Goal: Information Seeking & Learning: Find specific fact

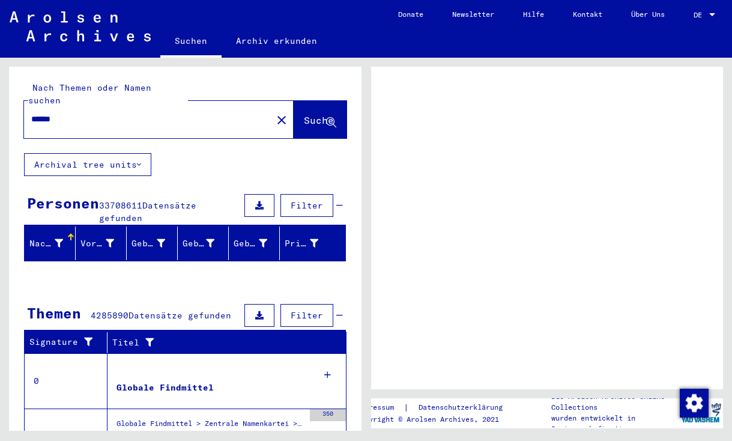
scroll to position [4, 0]
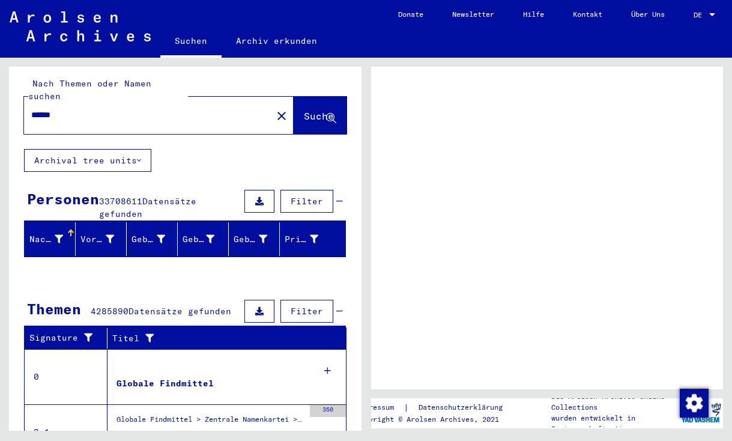
click at [706, 11] on span "DE" at bounding box center [700, 15] width 13 height 8
click at [718, 16] on div at bounding box center [712, 15] width 11 height 8
click at [711, 13] on div at bounding box center [712, 14] width 6 height 3
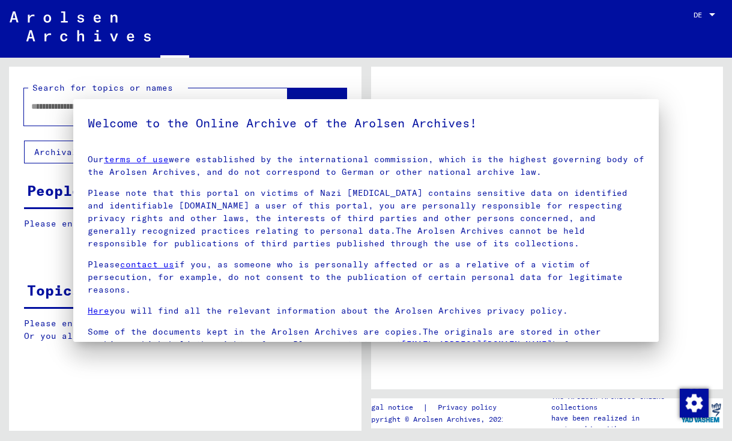
type input "******"
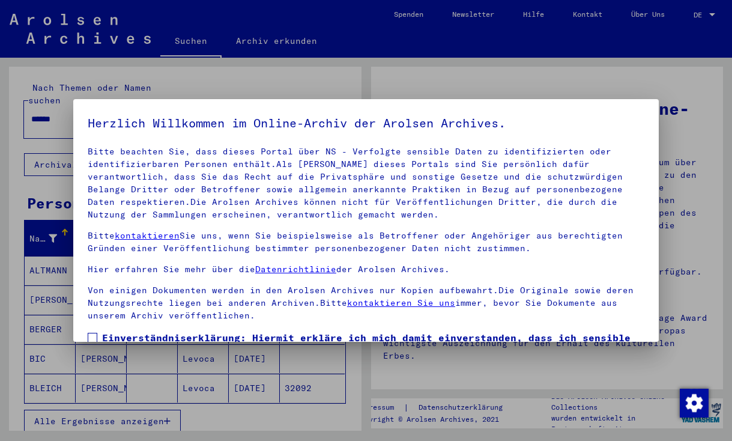
scroll to position [0, 0]
click at [604, 76] on div at bounding box center [366, 220] width 732 height 441
click at [97, 335] on label "Einverständniserklärung: Hiermit erkläre ich mich damit einverstanden, dass ich…" at bounding box center [366, 366] width 557 height 72
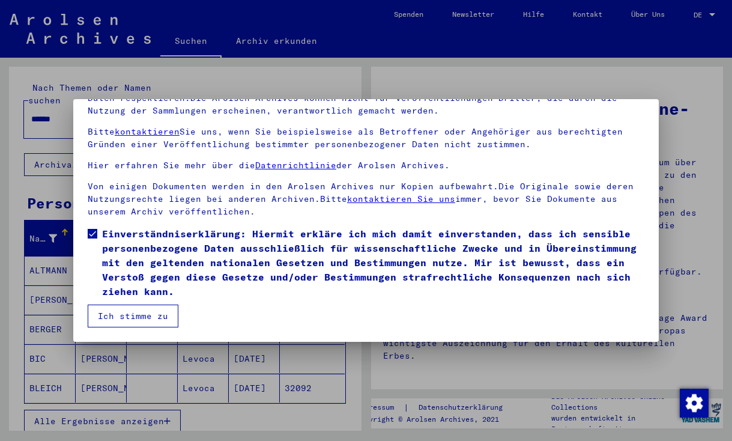
click at [102, 315] on button "Ich stimme zu" at bounding box center [133, 316] width 91 height 23
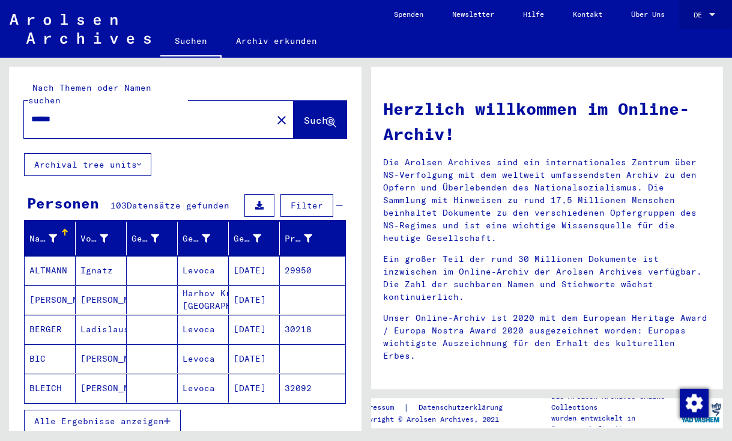
click at [706, 10] on div "DE DE" at bounding box center [706, 12] width 24 height 20
click at [696, 25] on span "English" at bounding box center [681, 21] width 29 height 9
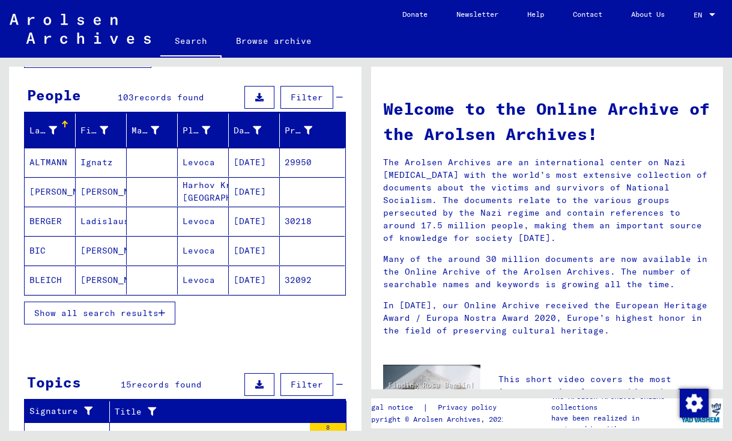
scroll to position [97, 0]
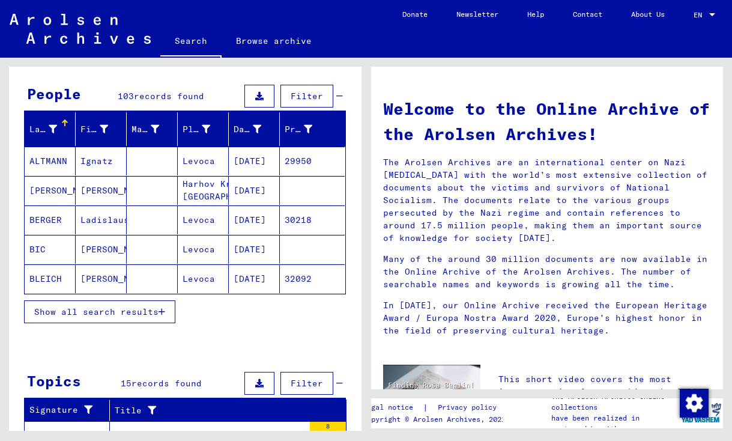
click at [162, 314] on icon "button" at bounding box center [162, 312] width 7 height 8
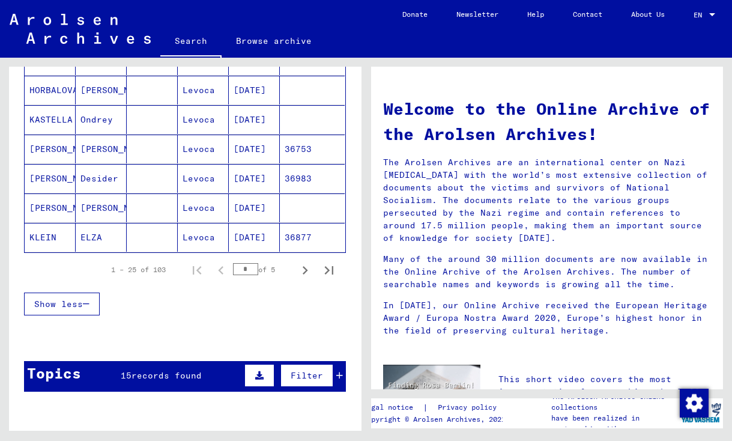
scroll to position [731, 0]
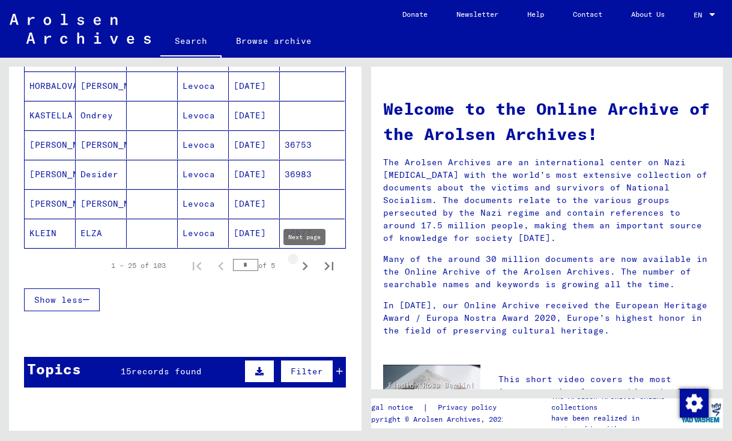
click at [306, 265] on icon "Next page" at bounding box center [305, 266] width 5 height 8
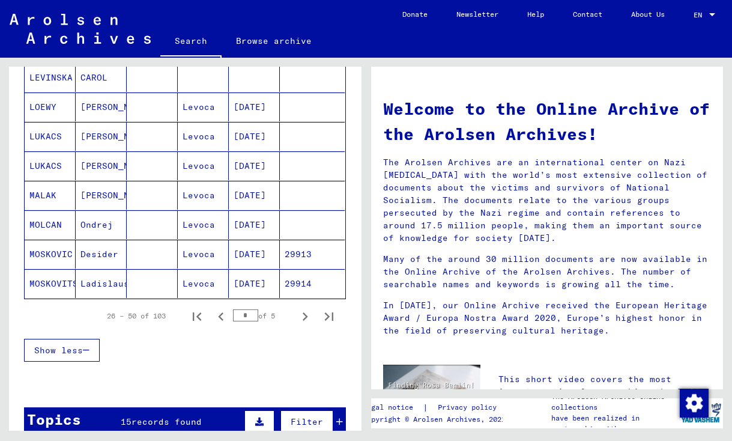
scroll to position [846, 0]
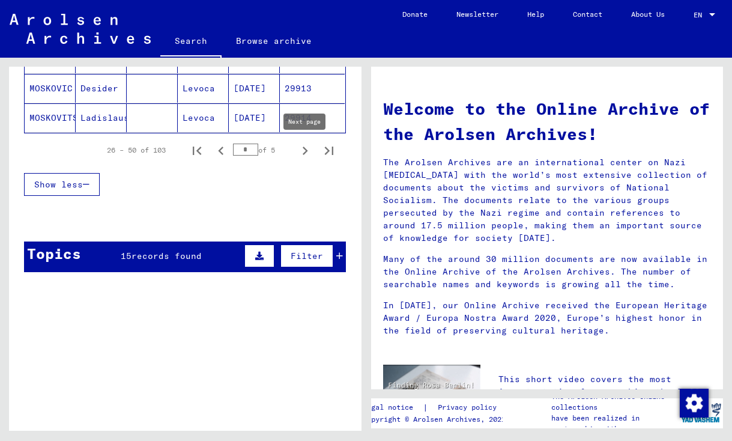
click at [304, 152] on icon "Next page" at bounding box center [305, 150] width 17 height 17
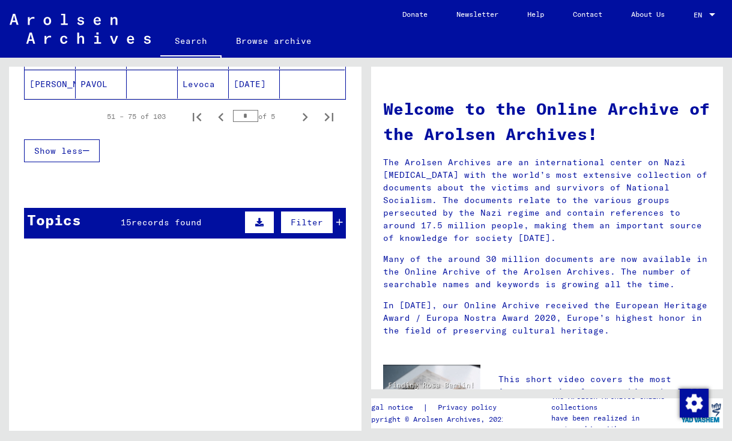
scroll to position [920, 0]
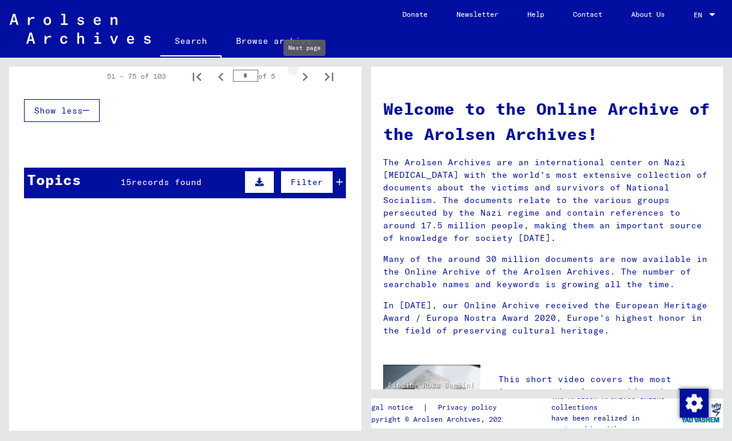
click at [303, 83] on icon "Next page" at bounding box center [305, 76] width 17 height 17
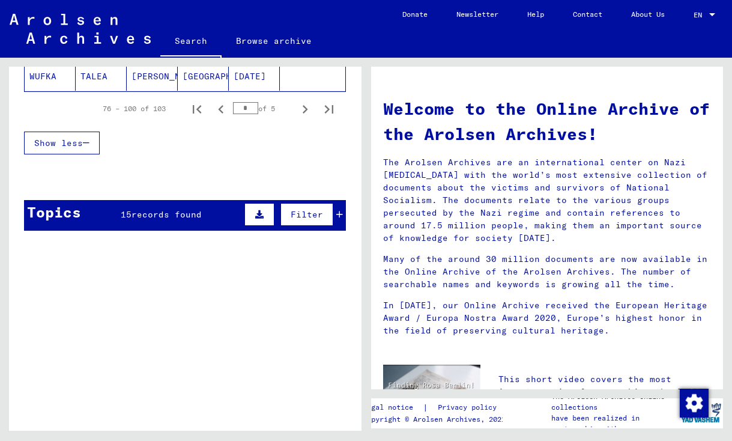
scroll to position [888, 0]
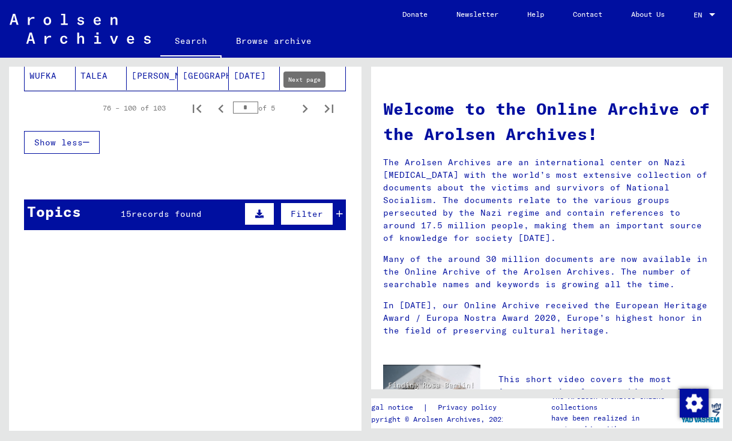
click at [303, 109] on icon "Next page" at bounding box center [305, 108] width 17 height 17
type input "*"
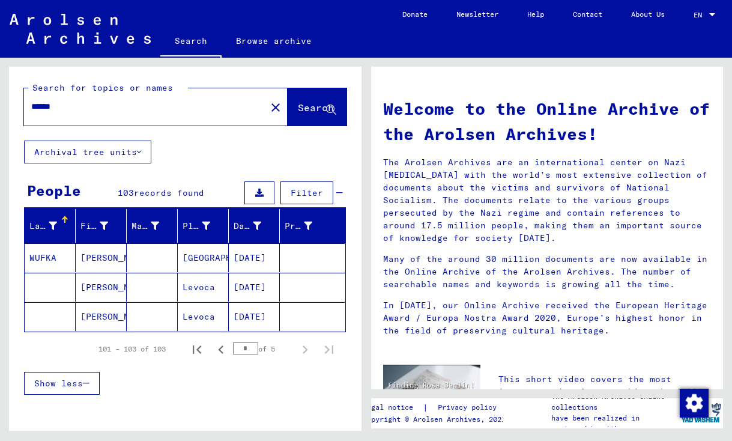
scroll to position [0, 0]
click at [128, 99] on div "******" at bounding box center [138, 106] width 228 height 27
click at [141, 102] on input "******" at bounding box center [141, 106] width 220 height 13
paste input "**********"
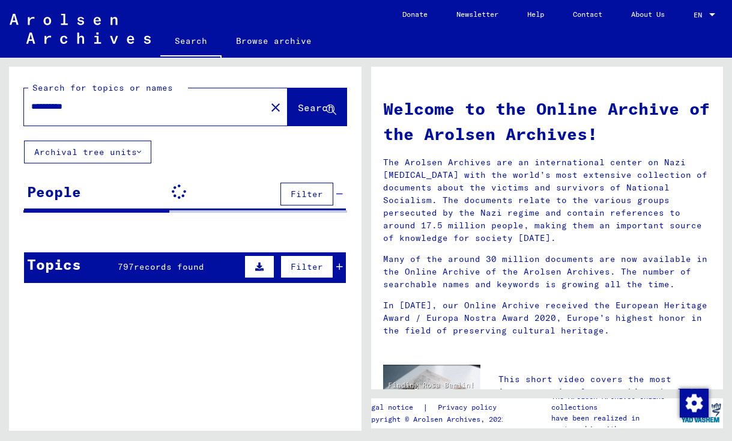
type input "**********"
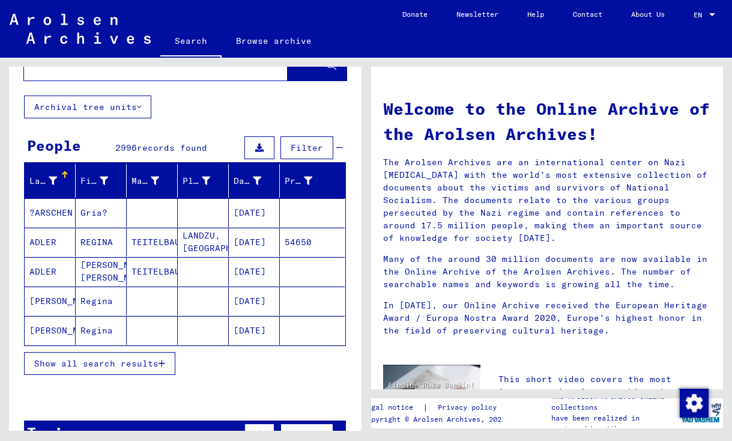
scroll to position [46, 0]
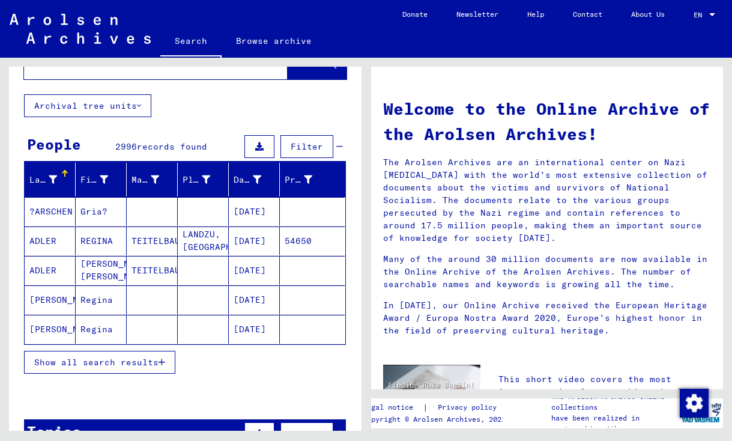
click at [91, 332] on mat-cell "Regina" at bounding box center [101, 329] width 51 height 29
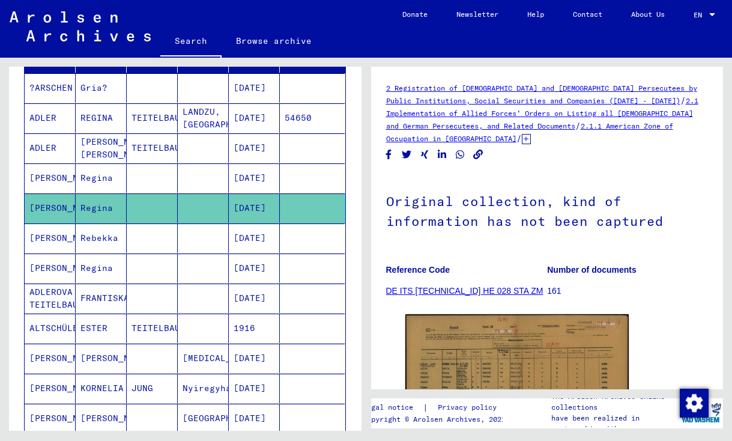
scroll to position [170, 0]
click at [196, 127] on mat-cell "LANDZU, [GEOGRAPHIC_DATA]" at bounding box center [203, 117] width 51 height 29
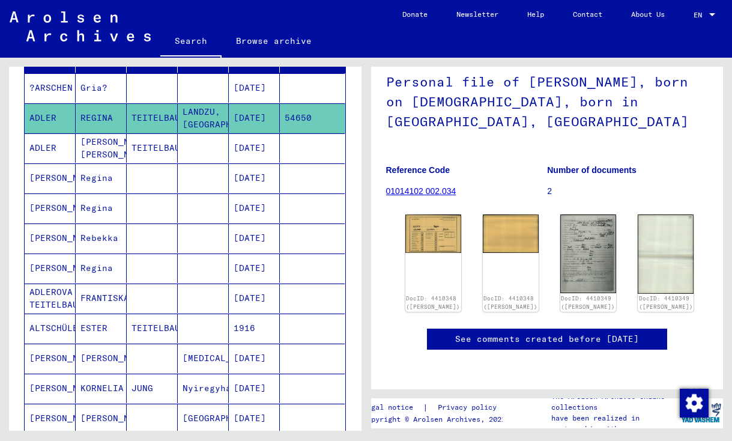
scroll to position [87, 0]
click at [431, 212] on img at bounding box center [433, 232] width 59 height 40
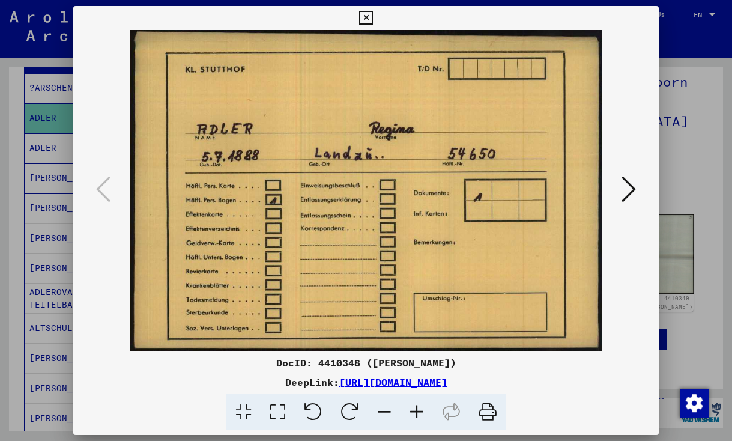
click at [373, 19] on icon at bounding box center [366, 18] width 14 height 14
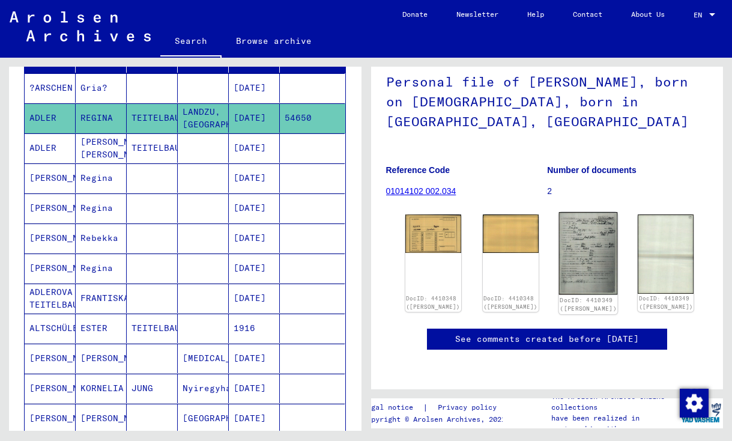
click at [566, 219] on img at bounding box center [588, 253] width 59 height 82
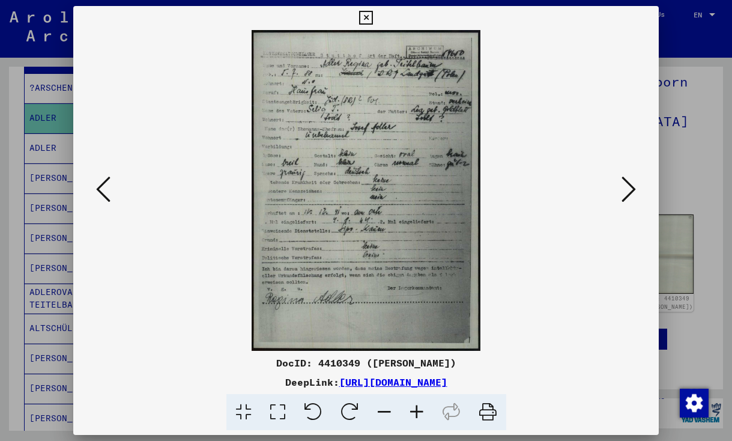
click at [373, 17] on icon at bounding box center [366, 18] width 14 height 14
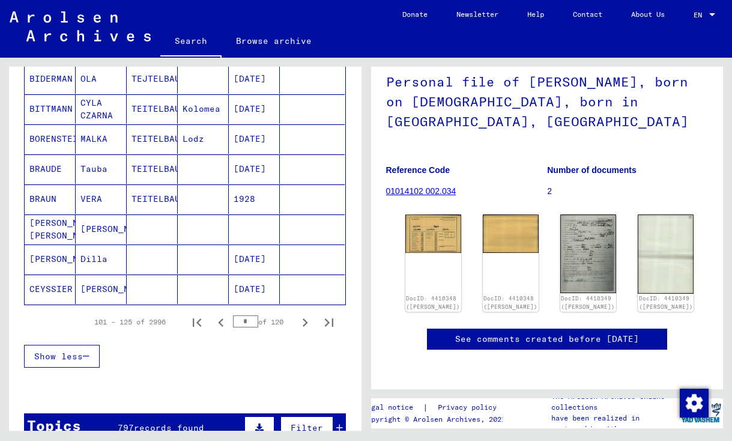
scroll to position [690, 0]
click at [302, 327] on icon "Next page" at bounding box center [305, 322] width 17 height 17
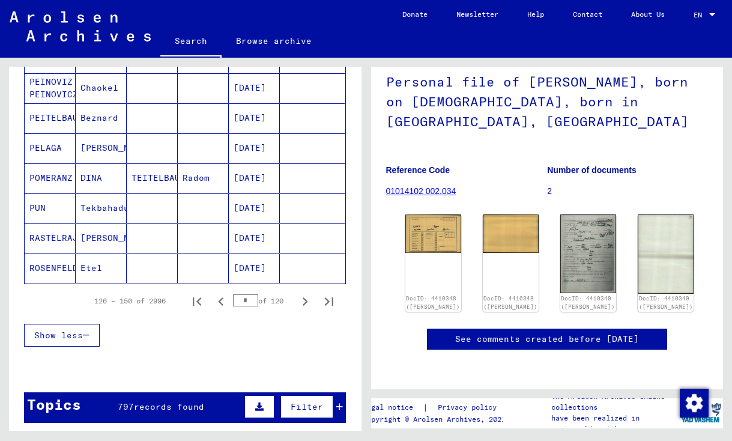
scroll to position [720, 0]
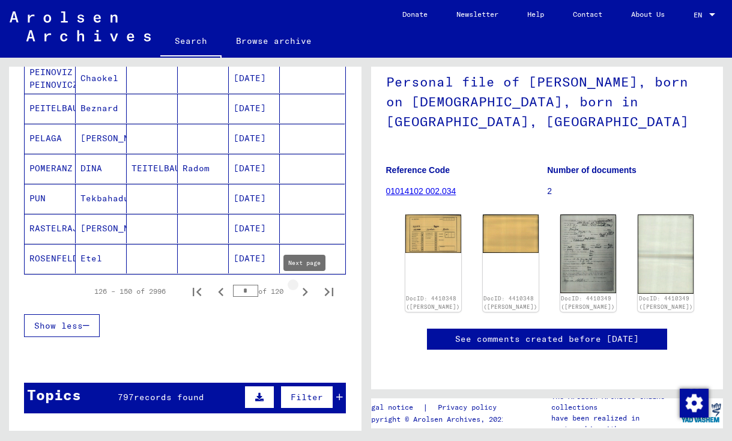
click at [301, 291] on icon "Next page" at bounding box center [305, 292] width 17 height 17
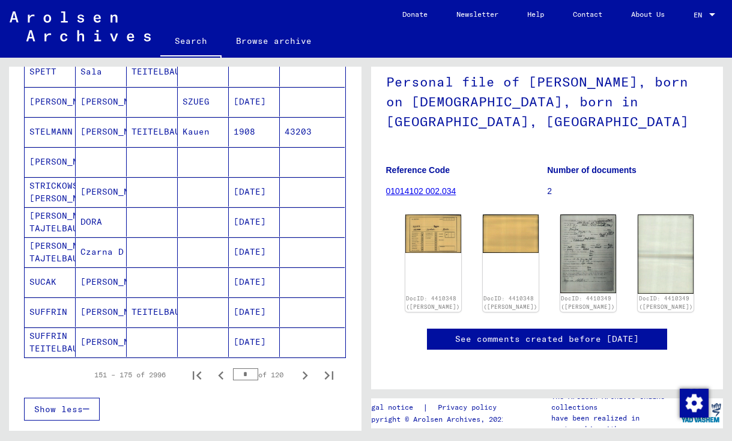
scroll to position [639, 0]
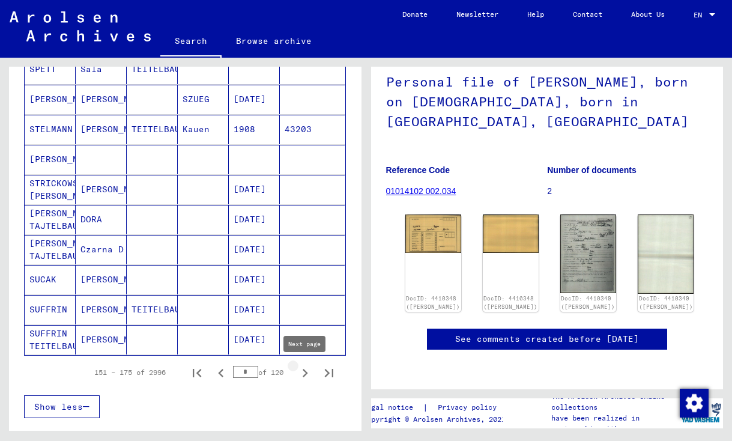
click at [309, 372] on icon "Next page" at bounding box center [305, 373] width 17 height 17
type input "*"
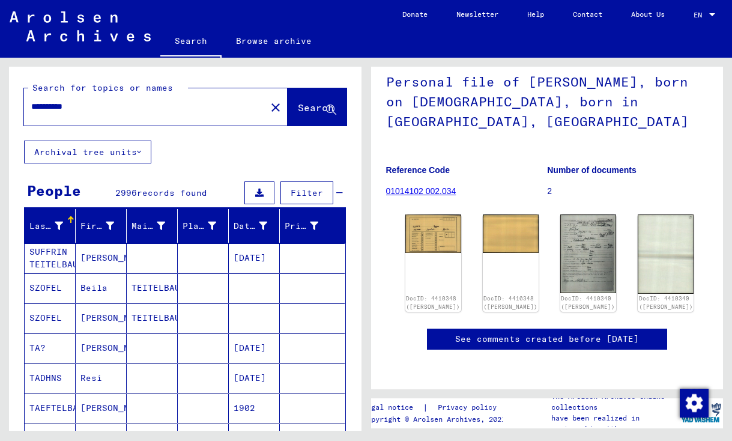
scroll to position [0, 0]
click at [114, 108] on input "**********" at bounding box center [145, 106] width 228 height 13
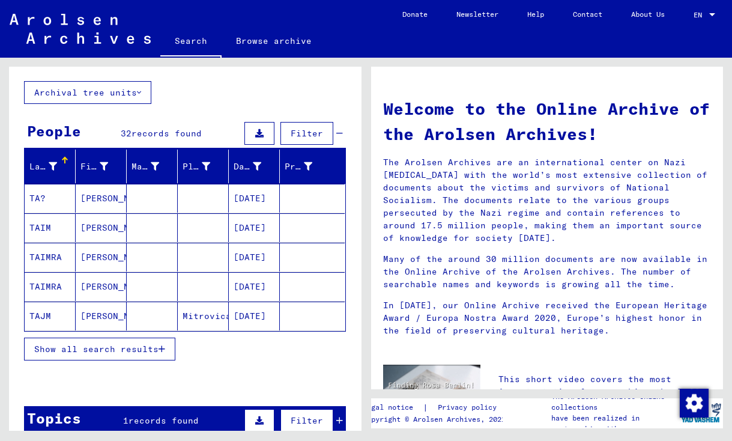
scroll to position [66, 0]
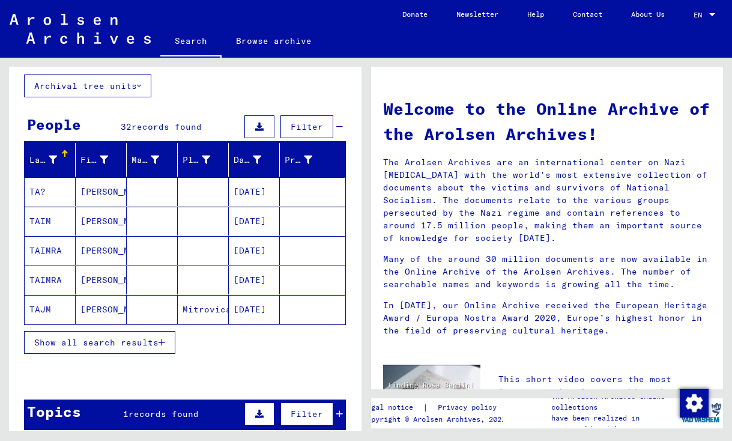
click at [145, 338] on span "Show all search results" at bounding box center [96, 342] width 124 height 11
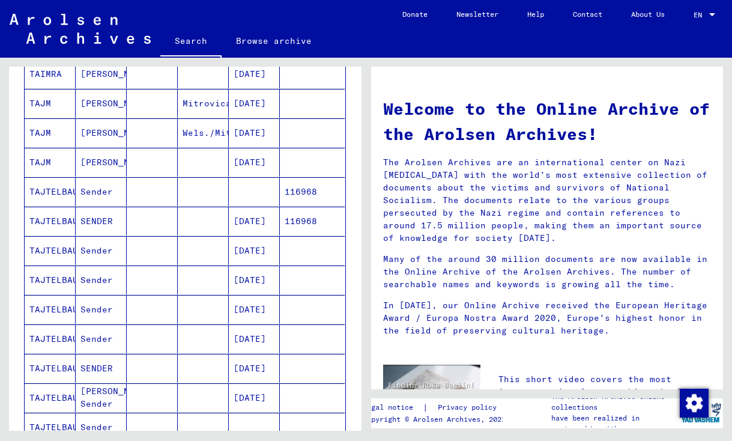
scroll to position [274, 0]
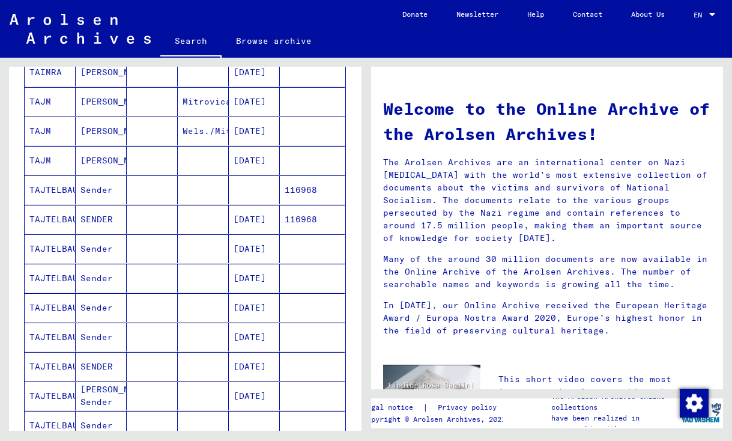
click at [257, 220] on mat-cell "[DATE]" at bounding box center [254, 219] width 51 height 29
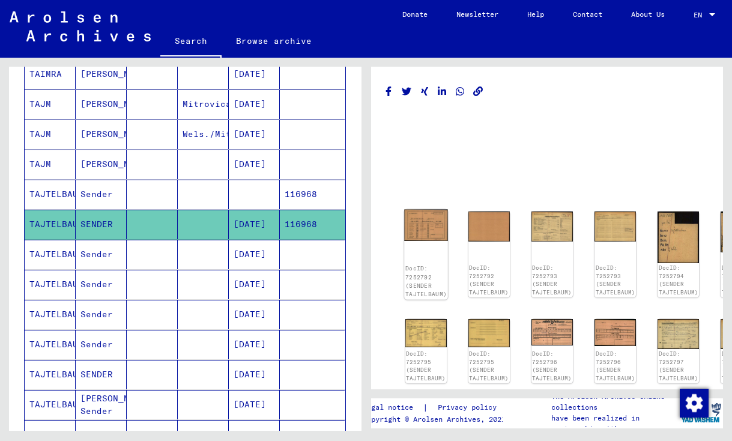
click at [419, 234] on img at bounding box center [426, 225] width 44 height 31
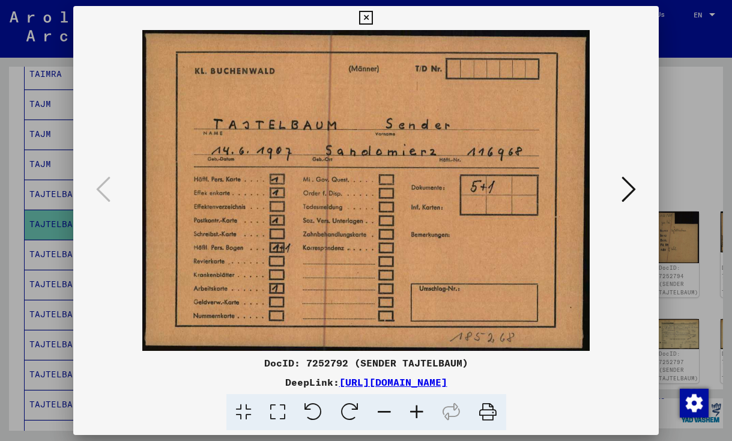
click at [373, 19] on icon at bounding box center [366, 18] width 14 height 14
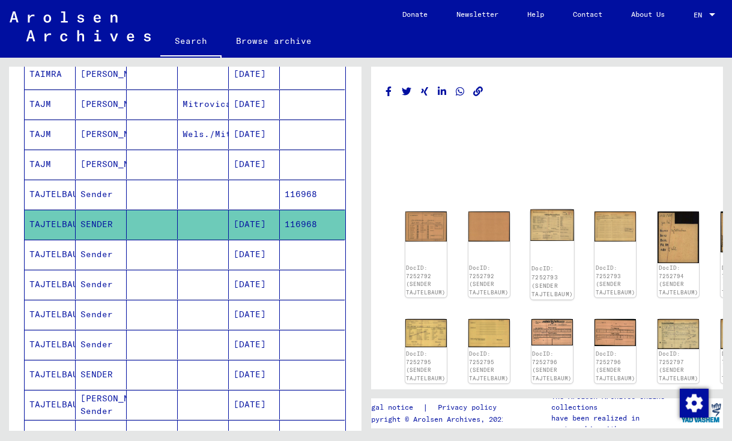
click at [551, 228] on img at bounding box center [552, 225] width 44 height 31
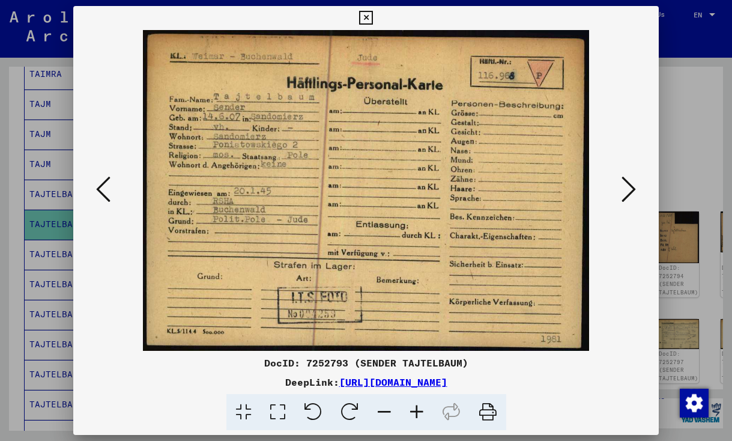
click at [373, 19] on icon at bounding box center [366, 18] width 14 height 14
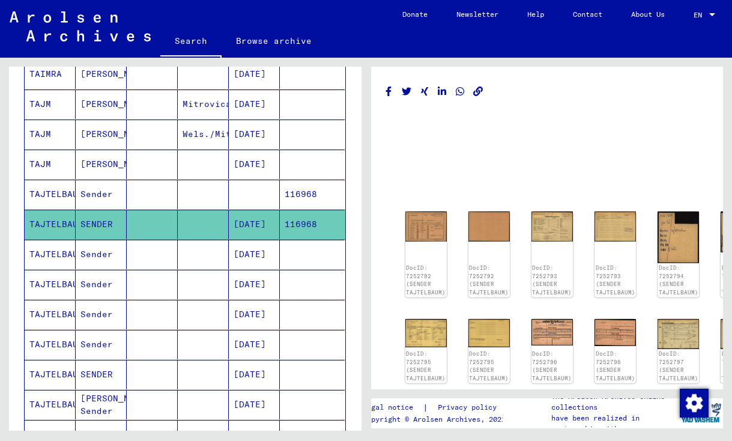
click at [103, 189] on mat-cell "Sender" at bounding box center [101, 194] width 51 height 29
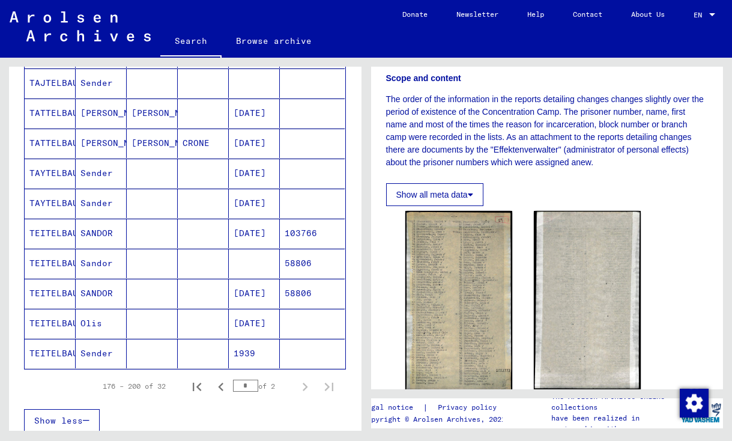
scroll to position [630, 0]
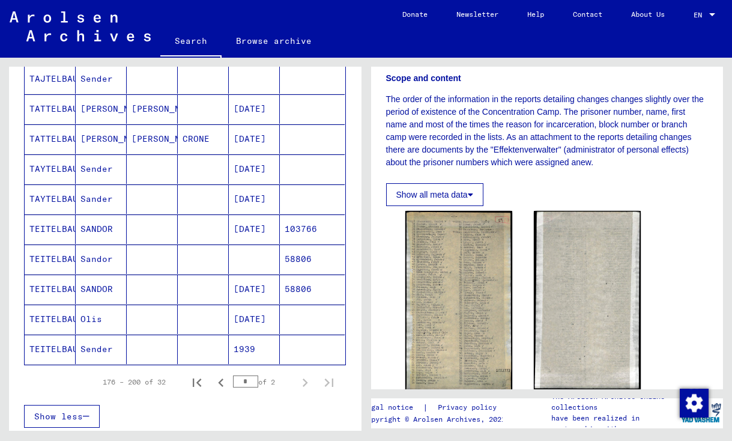
click at [109, 236] on mat-cell "SANDOR" at bounding box center [101, 228] width 51 height 29
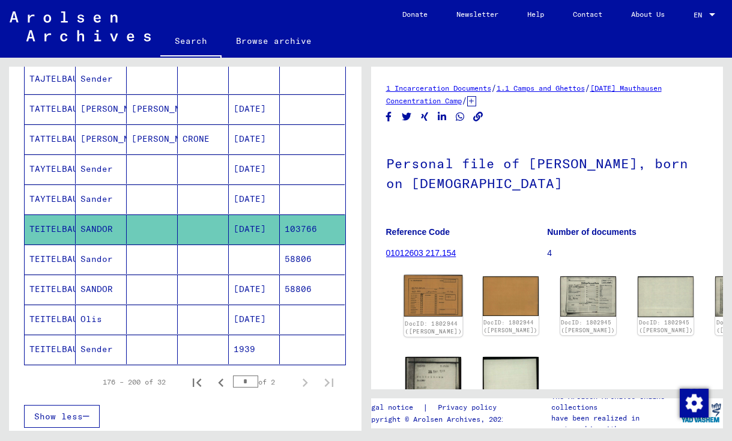
click at [421, 283] on img at bounding box center [433, 295] width 59 height 41
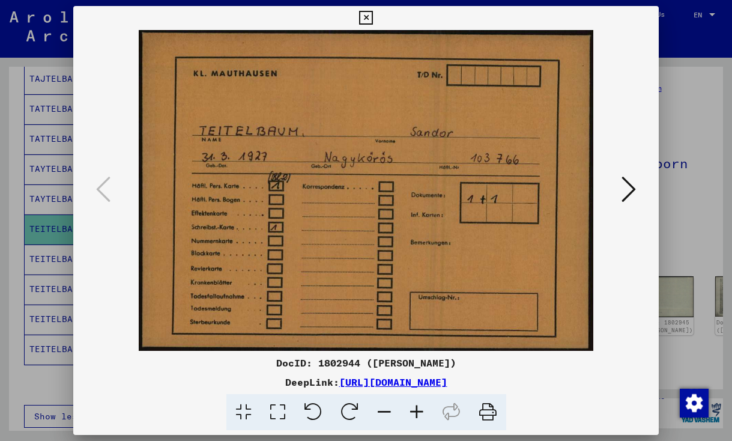
click at [373, 20] on icon at bounding box center [366, 18] width 14 height 14
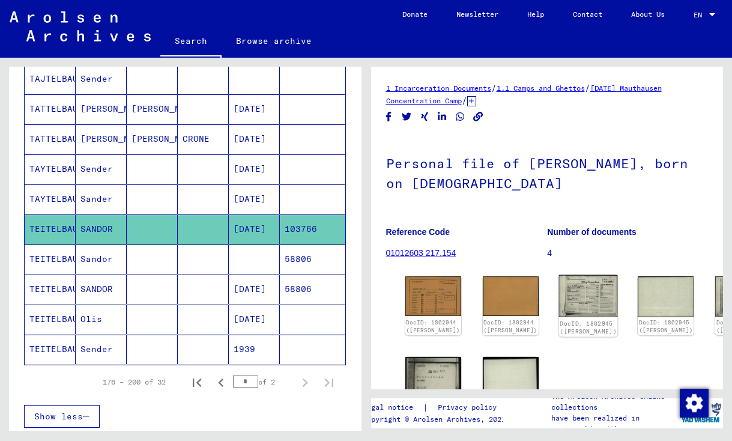
click at [559, 299] on img at bounding box center [588, 296] width 59 height 42
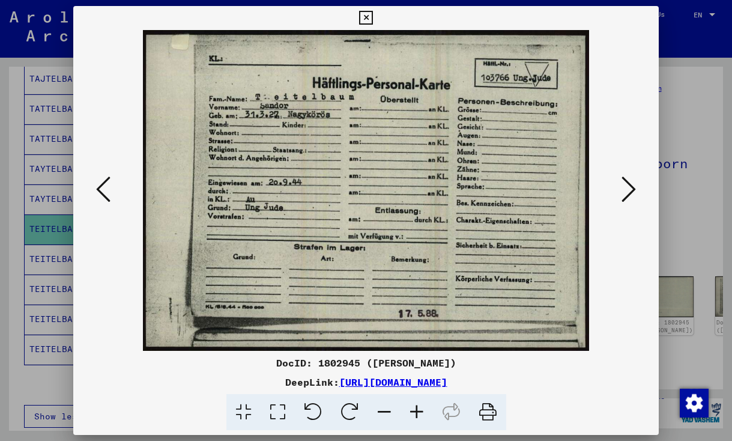
click at [373, 19] on icon at bounding box center [366, 18] width 14 height 14
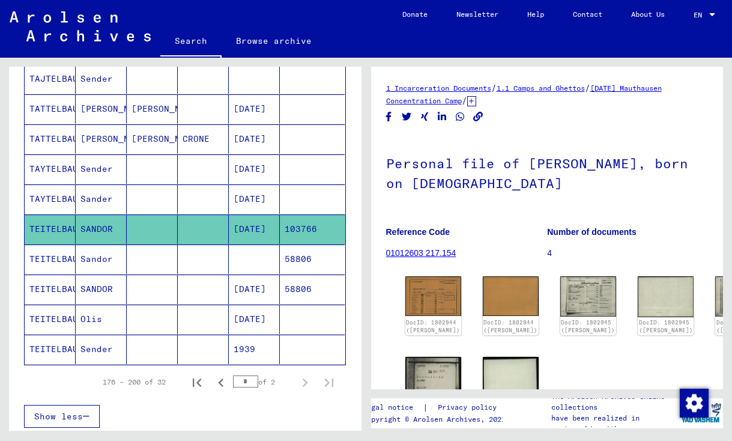
click at [109, 264] on mat-cell "Sandor" at bounding box center [101, 258] width 51 height 29
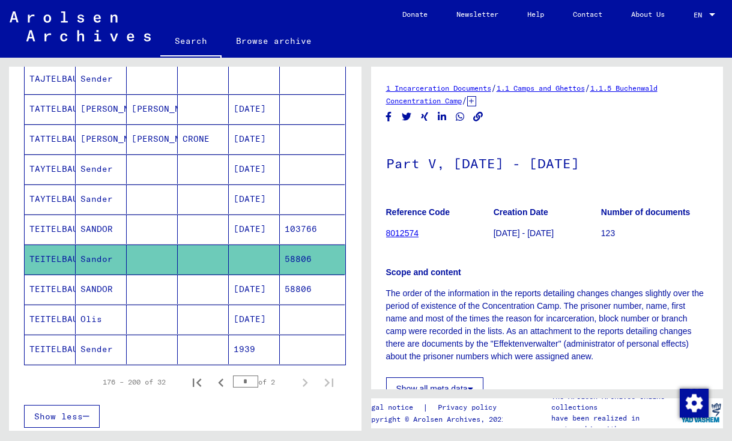
click at [239, 291] on mat-cell "[DATE]" at bounding box center [254, 289] width 51 height 29
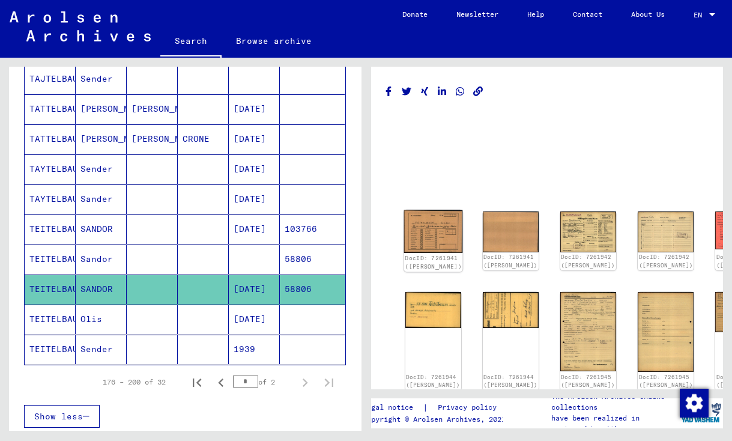
click at [426, 229] on img at bounding box center [433, 231] width 59 height 43
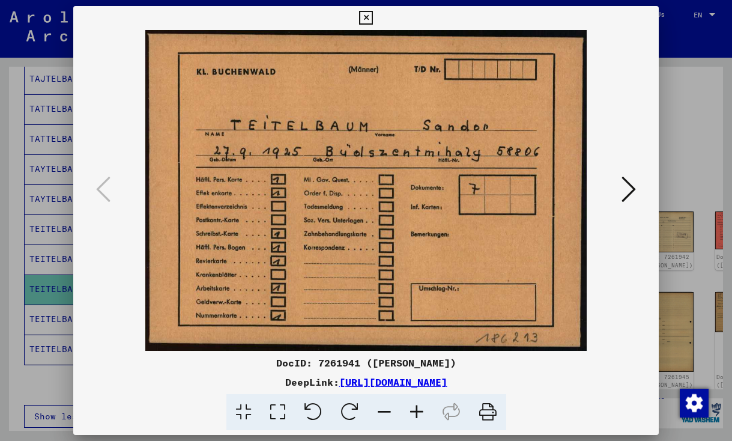
click at [638, 187] on button at bounding box center [629, 190] width 22 height 34
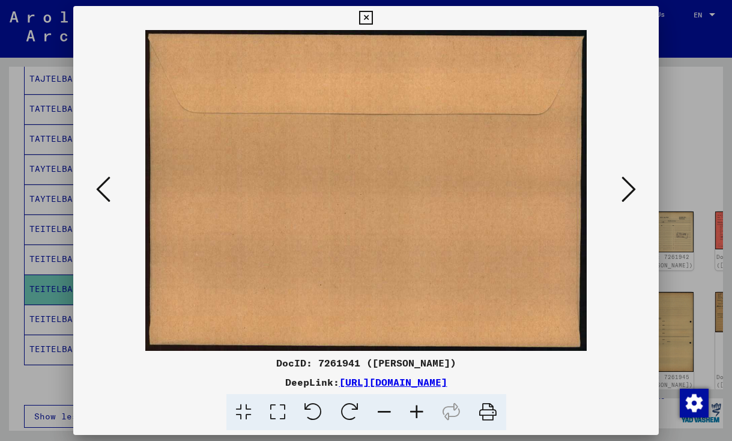
click at [633, 188] on icon at bounding box center [629, 189] width 14 height 29
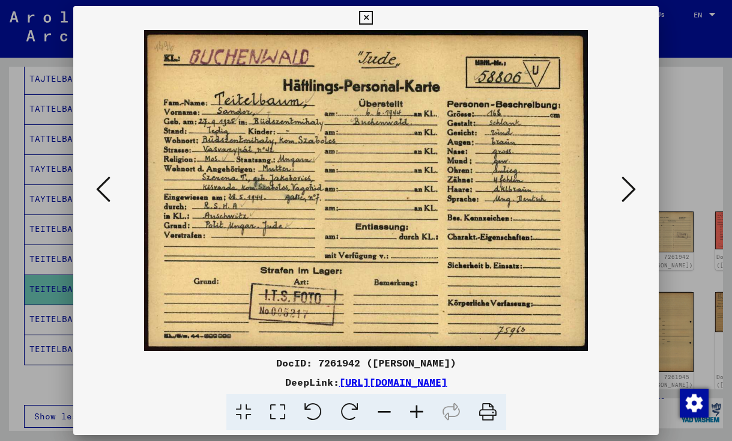
click at [373, 20] on icon at bounding box center [366, 18] width 14 height 14
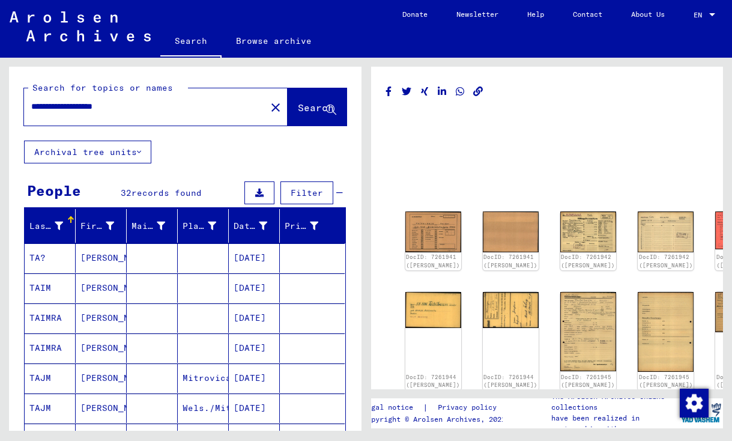
click at [164, 107] on input "**********" at bounding box center [145, 106] width 228 height 13
type input "**********"
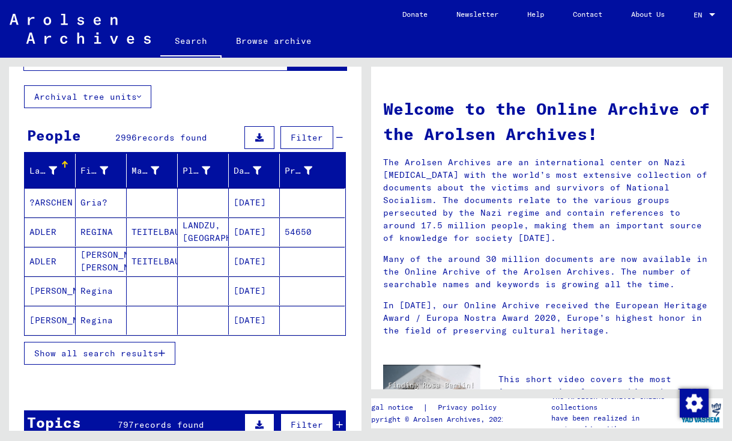
scroll to position [56, 0]
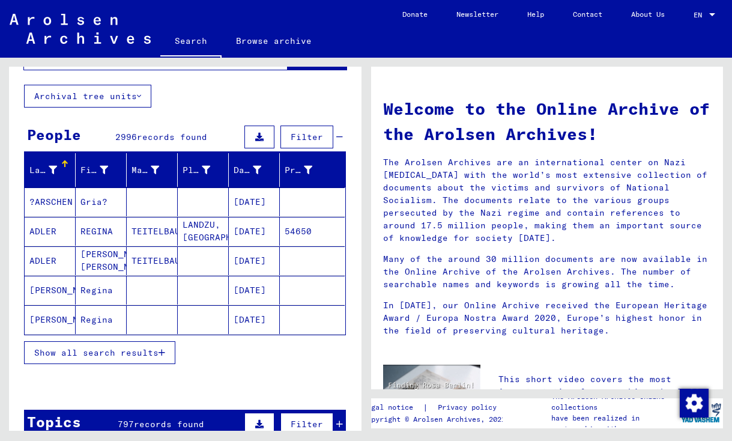
click at [171, 348] on button "Show all search results" at bounding box center [99, 352] width 151 height 23
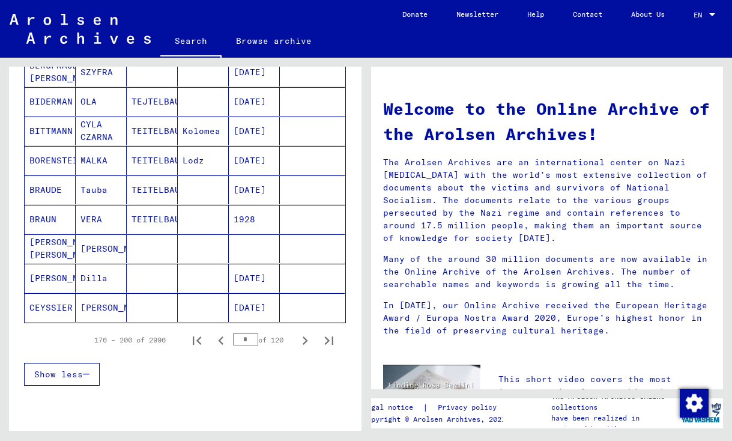
scroll to position [658, 0]
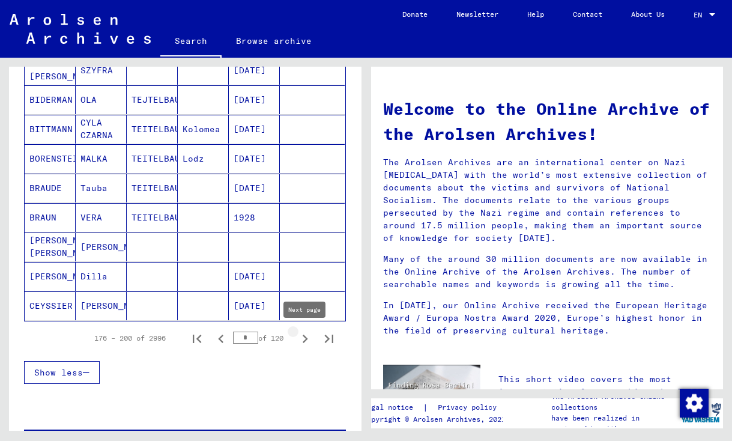
click at [304, 340] on icon "Next page" at bounding box center [305, 338] width 17 height 17
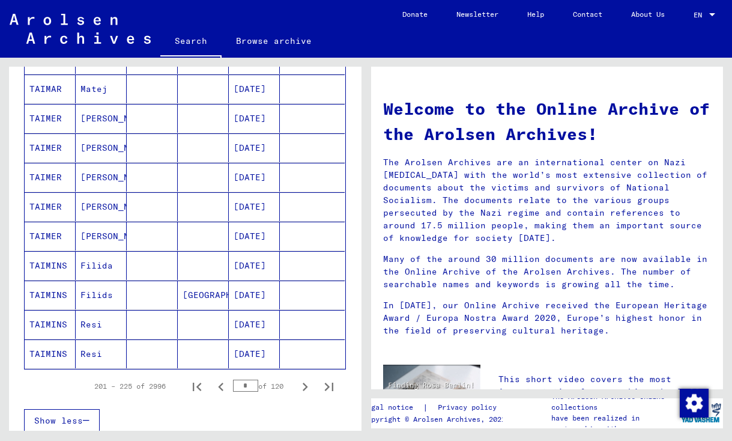
scroll to position [620, 0]
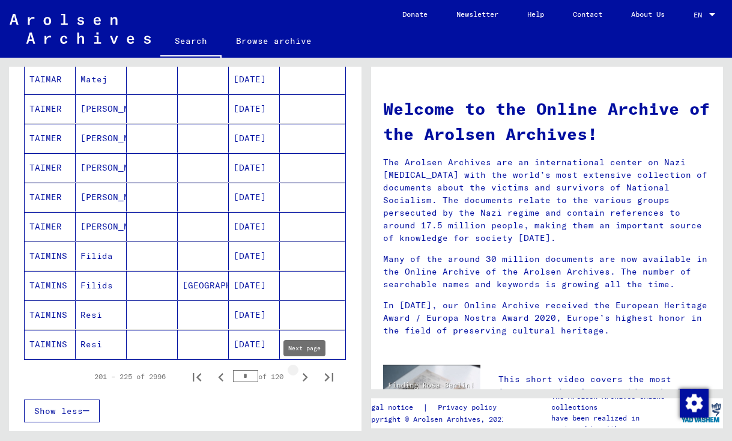
click at [306, 378] on icon "Next page" at bounding box center [305, 377] width 5 height 8
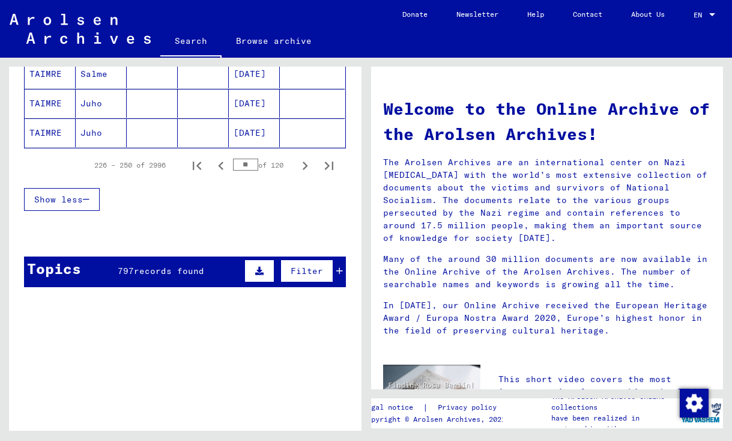
scroll to position [854, 0]
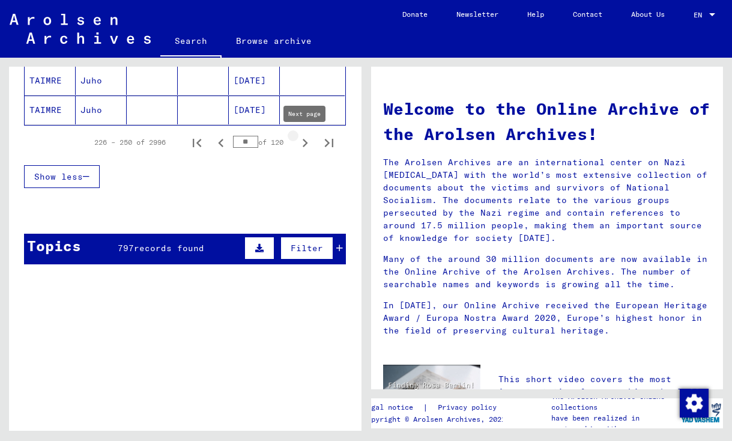
click at [302, 144] on icon "Next page" at bounding box center [305, 143] width 17 height 17
type input "**"
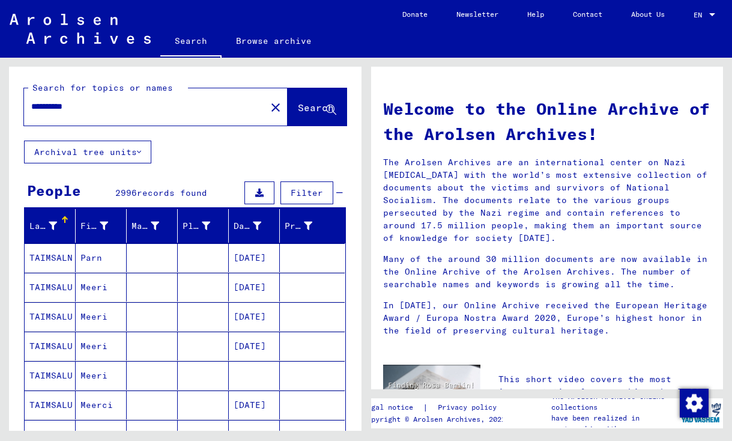
scroll to position [0, 0]
click at [175, 103] on input "**********" at bounding box center [141, 106] width 220 height 13
type input "*****"
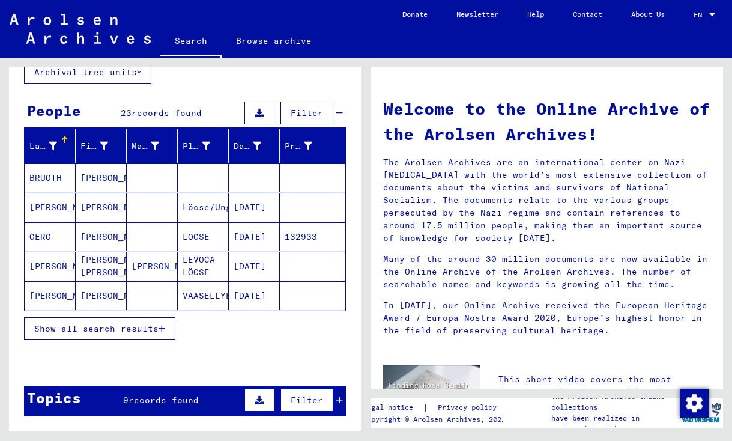
scroll to position [83, 0]
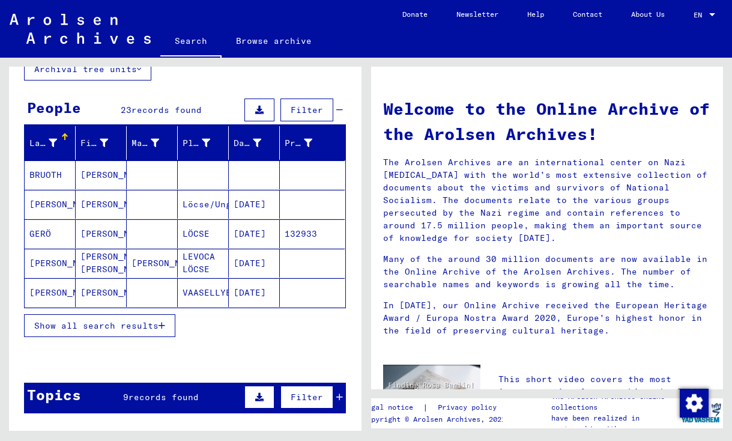
click at [161, 328] on icon "button" at bounding box center [162, 325] width 7 height 8
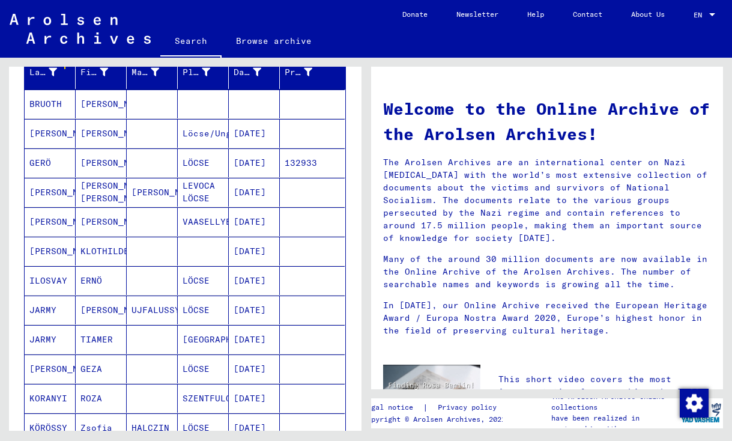
scroll to position [127, 0]
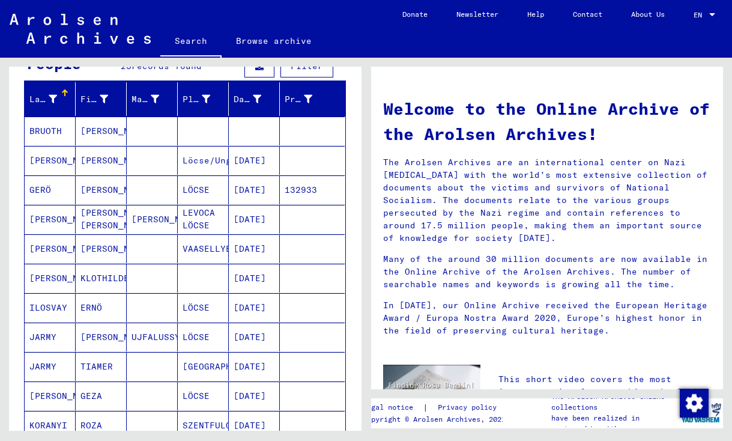
click at [205, 190] on mat-cell "LÖCSE" at bounding box center [203, 189] width 51 height 29
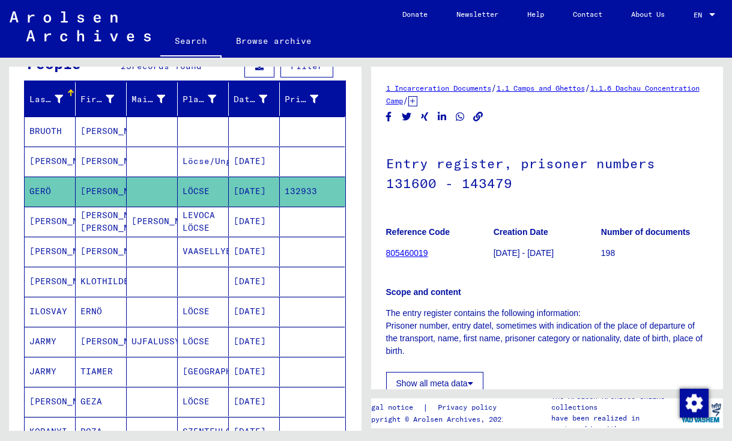
click at [404, 253] on link "805460019" at bounding box center [407, 253] width 42 height 10
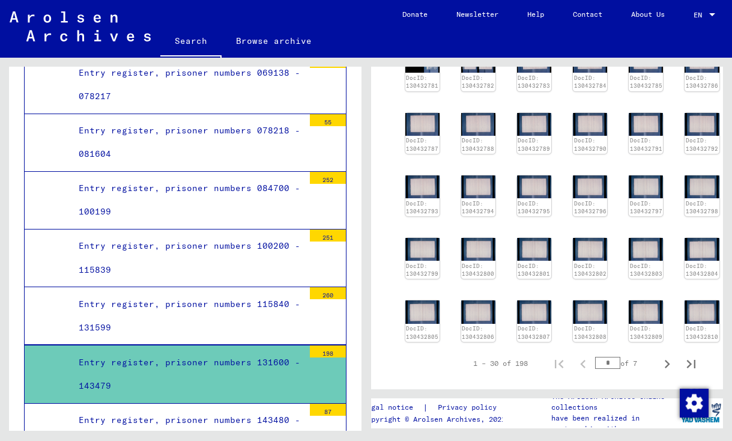
scroll to position [35, 0]
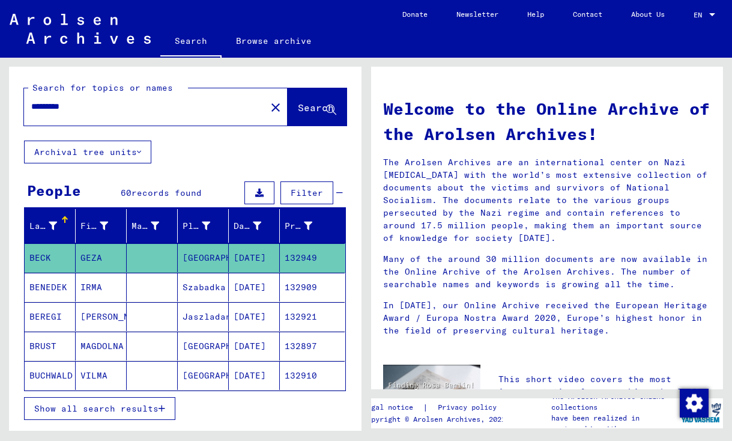
type input "*****"
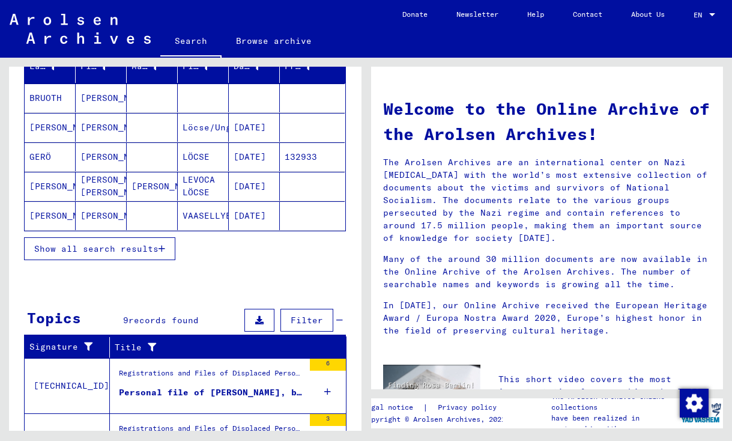
scroll to position [160, 0]
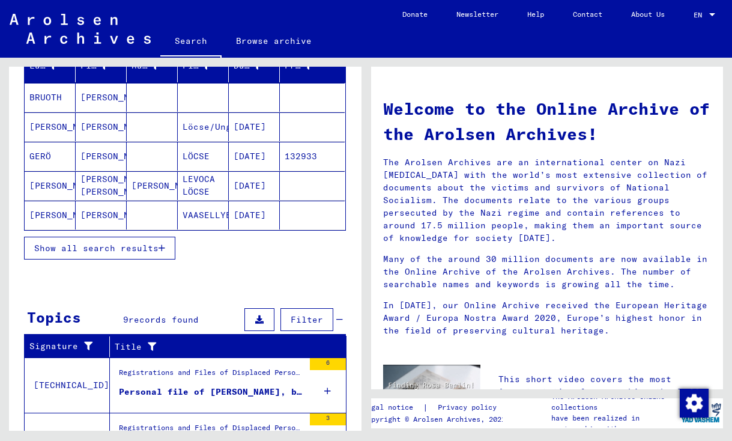
click at [171, 244] on button "Show all search results" at bounding box center [99, 248] width 151 height 23
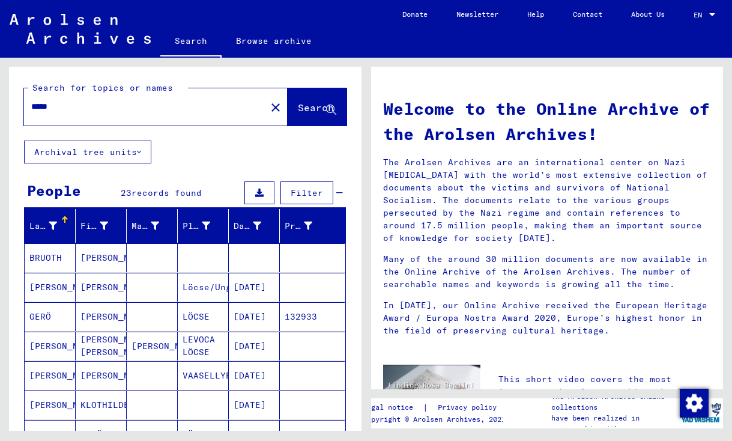
scroll to position [0, 0]
click at [172, 100] on input "*****" at bounding box center [141, 106] width 220 height 13
click at [269, 109] on mat-icon "close" at bounding box center [276, 107] width 14 height 14
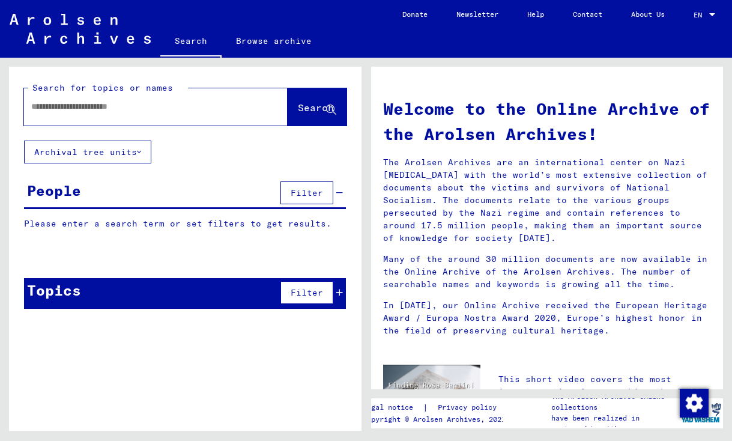
click at [133, 93] on div "Search for topics or names" at bounding box center [108, 88] width 160 height 13
click at [130, 98] on div at bounding box center [138, 106] width 228 height 27
click at [119, 106] on input "text" at bounding box center [141, 106] width 220 height 13
paste input "**********"
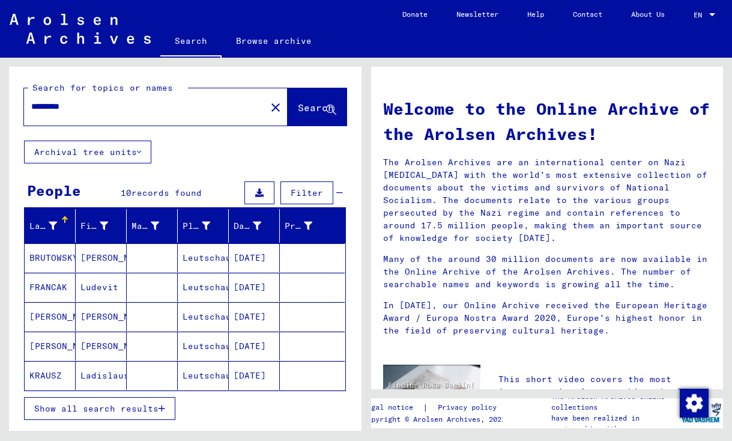
type input "*********"
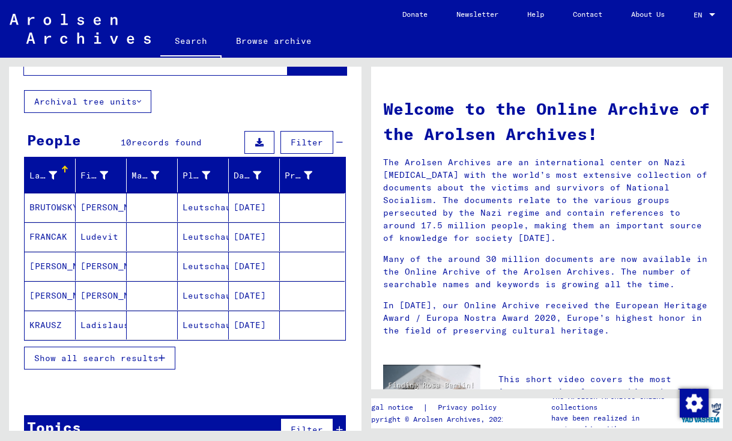
scroll to position [52, 0]
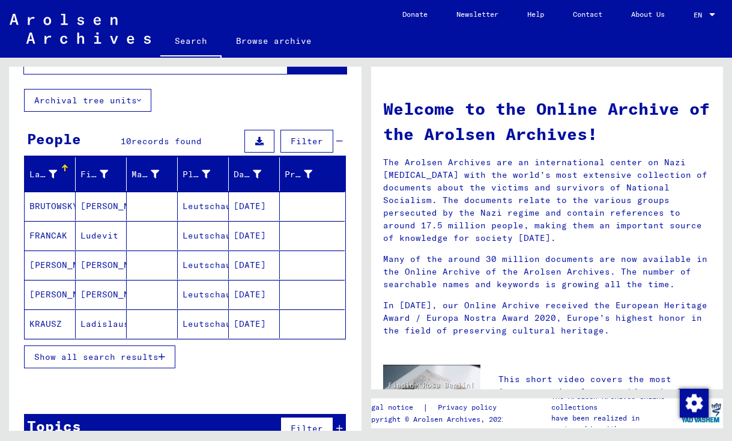
click at [135, 356] on span "Show all search results" at bounding box center [96, 356] width 124 height 11
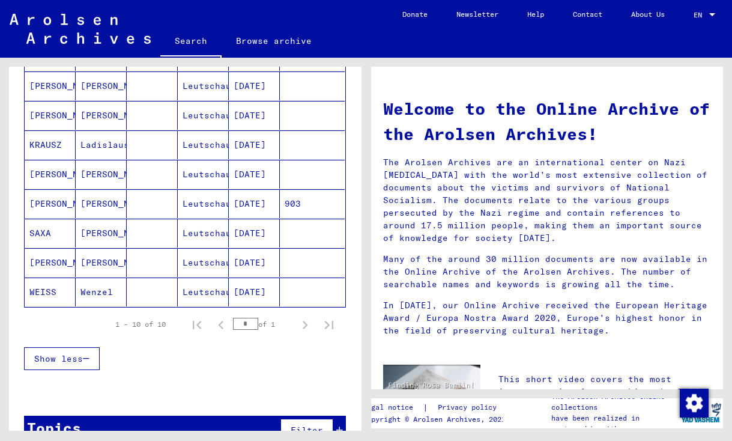
scroll to position [231, 0]
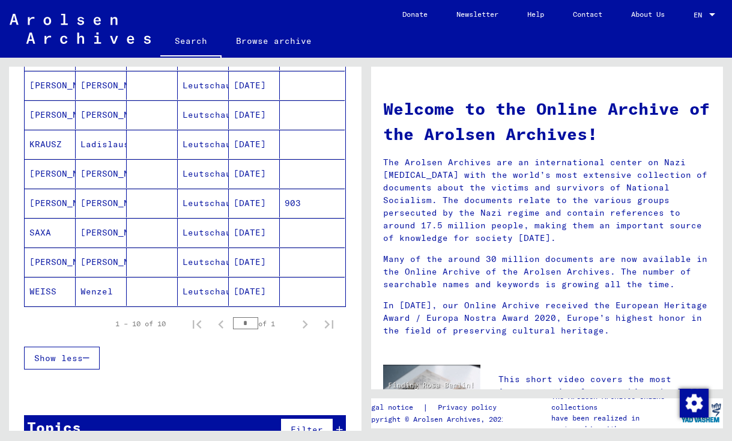
click at [94, 265] on mat-cell "[PERSON_NAME]" at bounding box center [101, 261] width 51 height 29
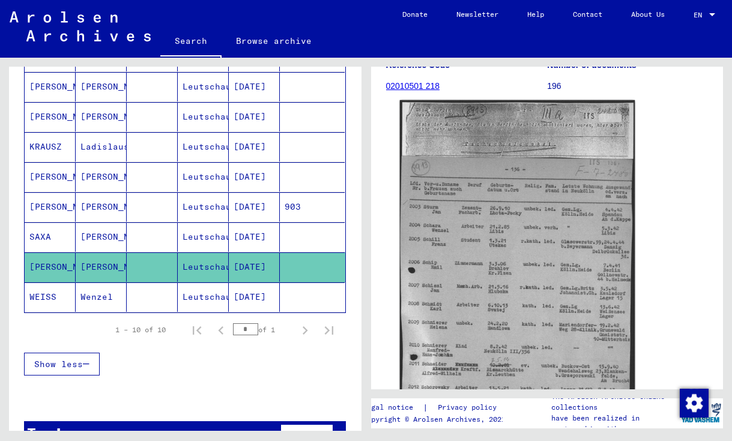
scroll to position [187, 0]
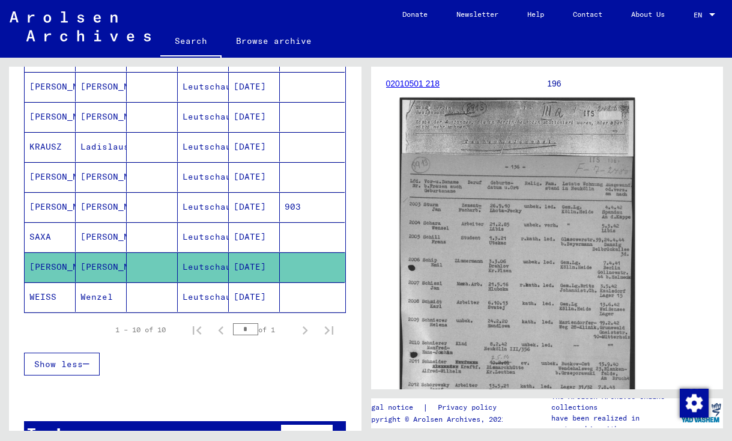
click at [556, 350] on img at bounding box center [516, 288] width 235 height 381
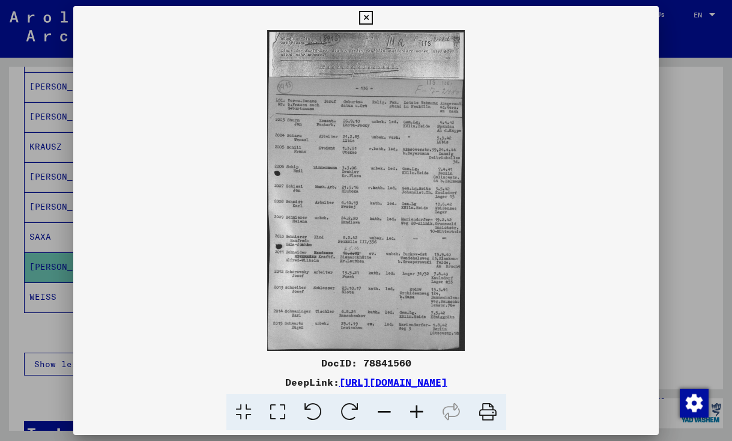
scroll to position [0, 0]
click at [362, 153] on img at bounding box center [366, 190] width 586 height 321
click at [412, 410] on icon at bounding box center [417, 412] width 32 height 37
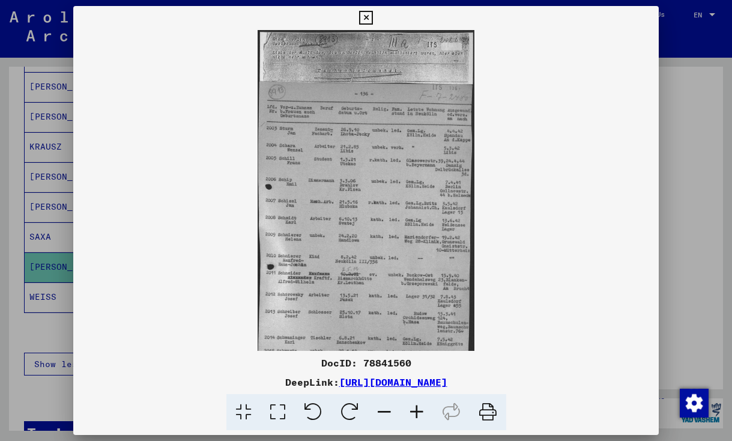
click at [412, 410] on icon at bounding box center [417, 412] width 32 height 37
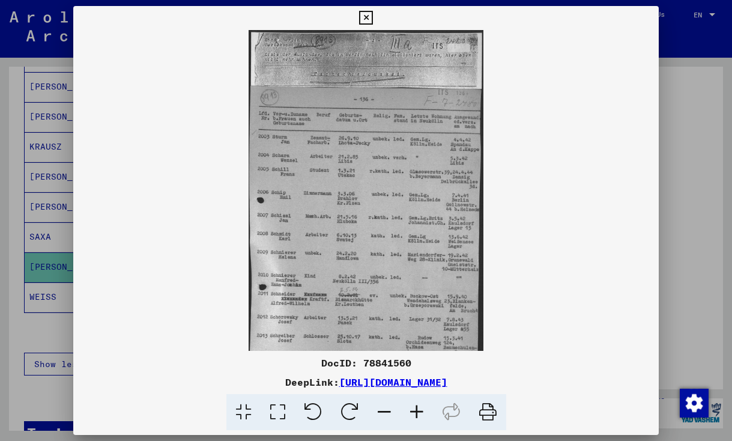
click at [412, 410] on icon at bounding box center [417, 412] width 32 height 37
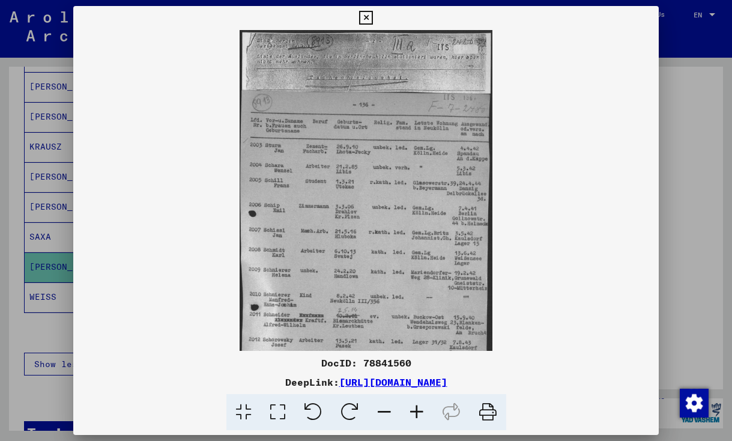
click at [412, 410] on icon at bounding box center [417, 412] width 32 height 37
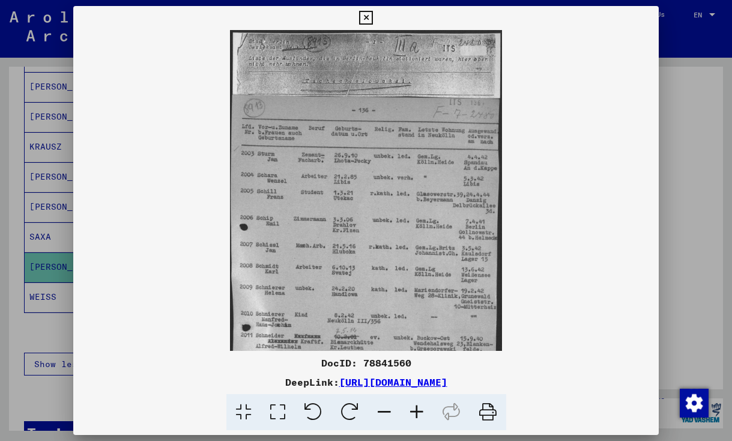
click at [412, 410] on icon at bounding box center [417, 412] width 32 height 37
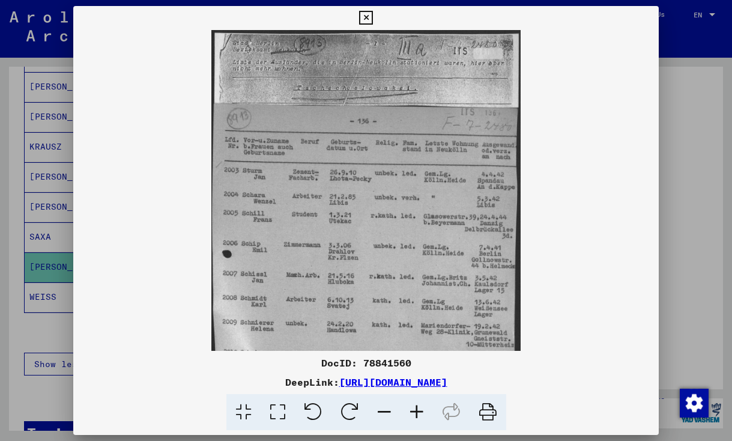
click at [412, 410] on icon at bounding box center [417, 412] width 32 height 37
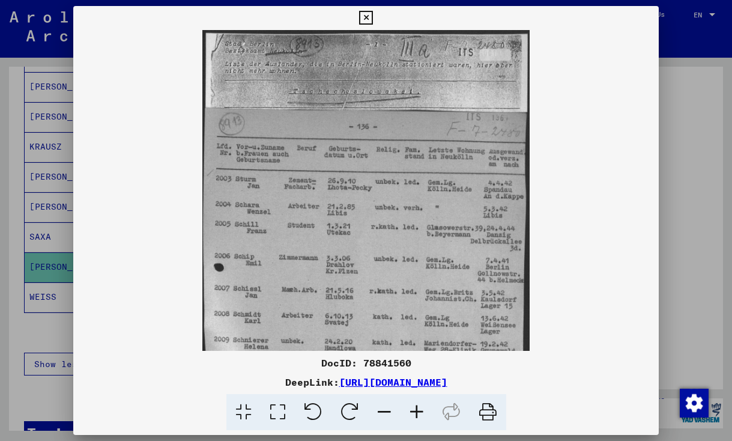
click at [412, 410] on icon at bounding box center [417, 412] width 32 height 37
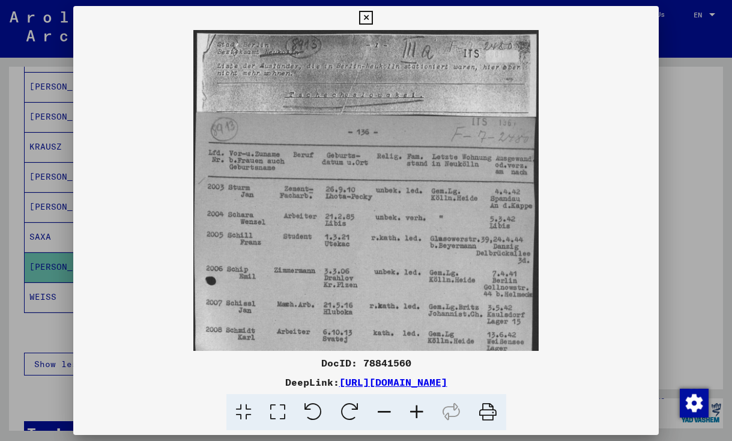
click at [412, 410] on icon at bounding box center [417, 412] width 32 height 37
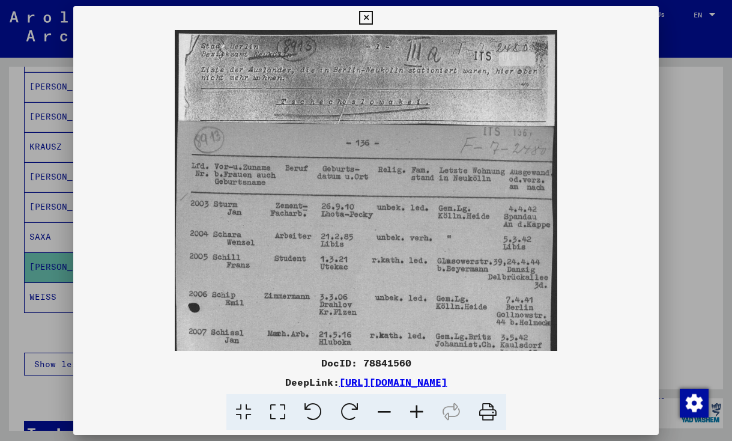
click at [412, 410] on icon at bounding box center [417, 412] width 32 height 37
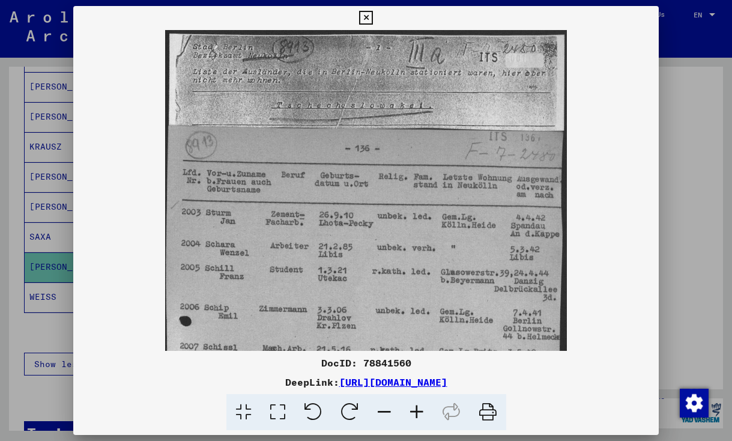
click at [412, 410] on icon at bounding box center [417, 412] width 32 height 37
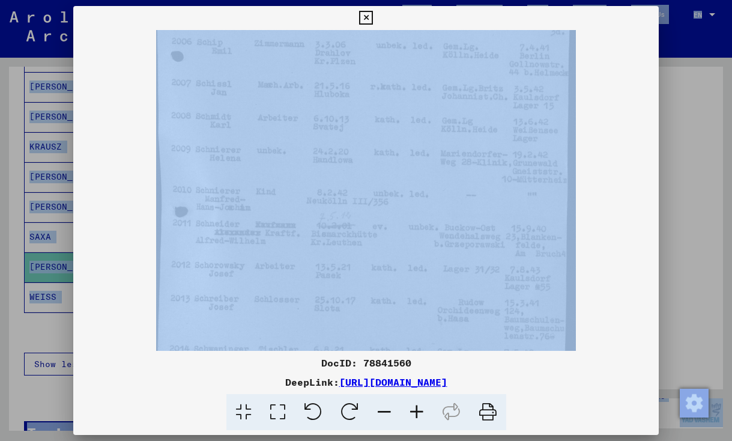
scroll to position [279, 0]
drag, startPoint x: 436, startPoint y: 271, endPoint x: 384, endPoint y: -8, distance: 283.6
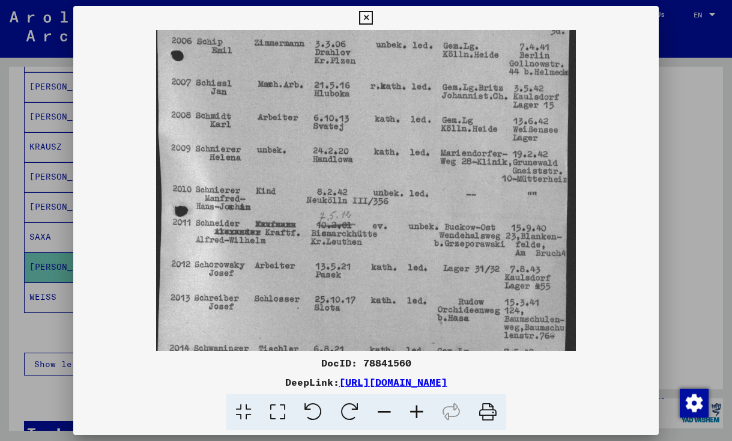
click at [616, 215] on div at bounding box center [366, 190] width 586 height 321
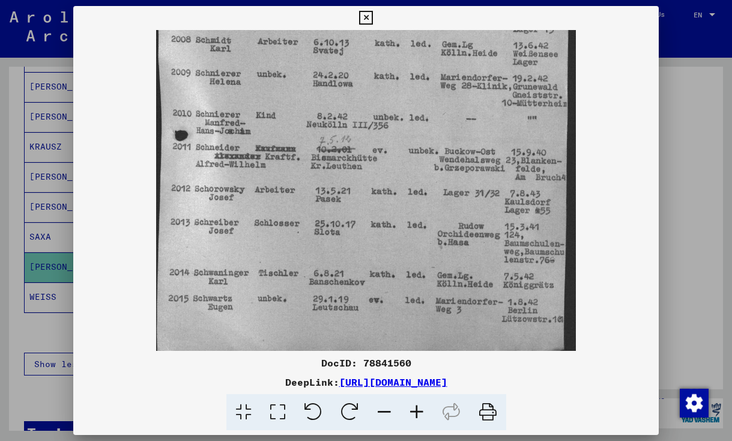
scroll to position [360, 0]
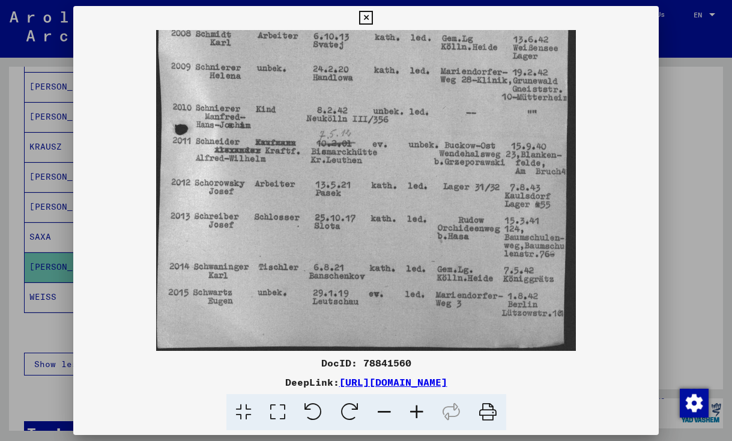
drag, startPoint x: 378, startPoint y: 241, endPoint x: 375, endPoint y: 74, distance: 167.6
click at [373, 21] on icon at bounding box center [366, 18] width 14 height 14
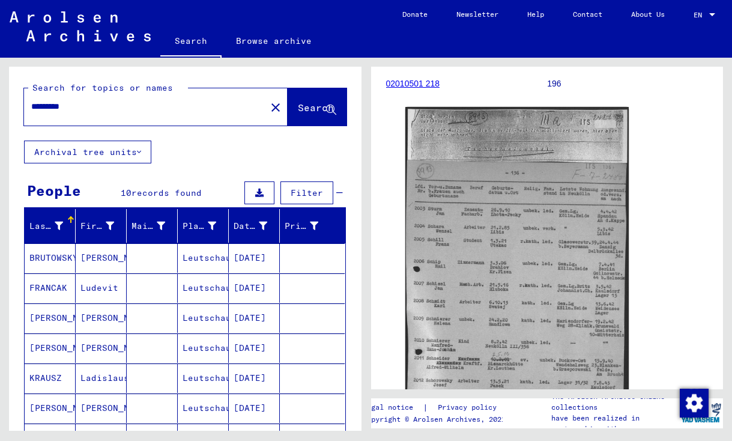
click at [148, 104] on input "*********" at bounding box center [145, 106] width 228 height 13
type input "******"
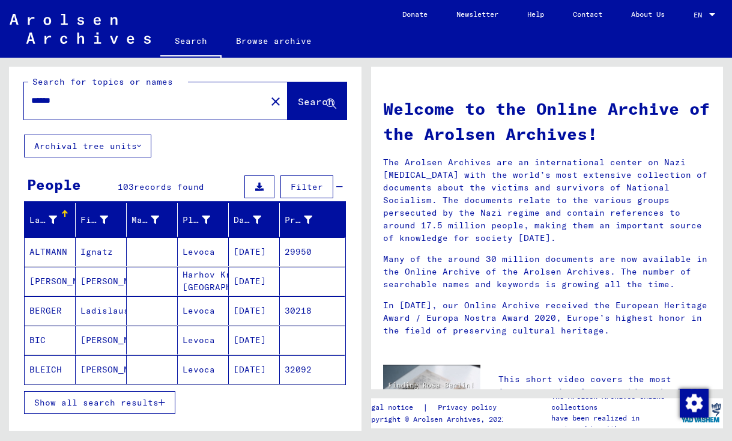
scroll to position [7, 0]
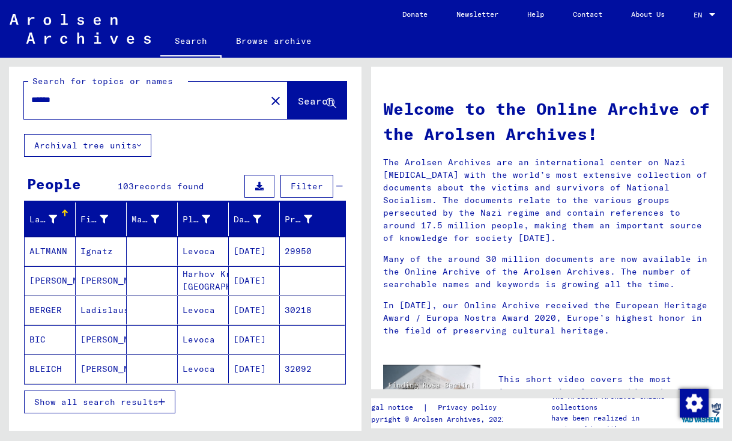
click at [102, 311] on mat-cell "Ladislaus" at bounding box center [101, 310] width 51 height 29
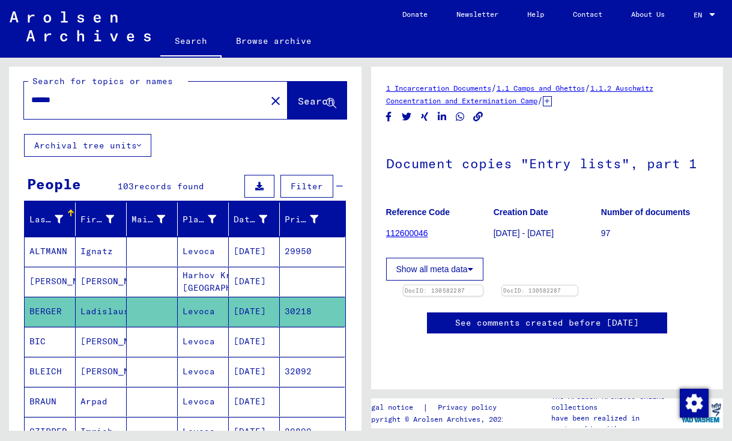
click at [475, 285] on img at bounding box center [442, 285] width 79 height 0
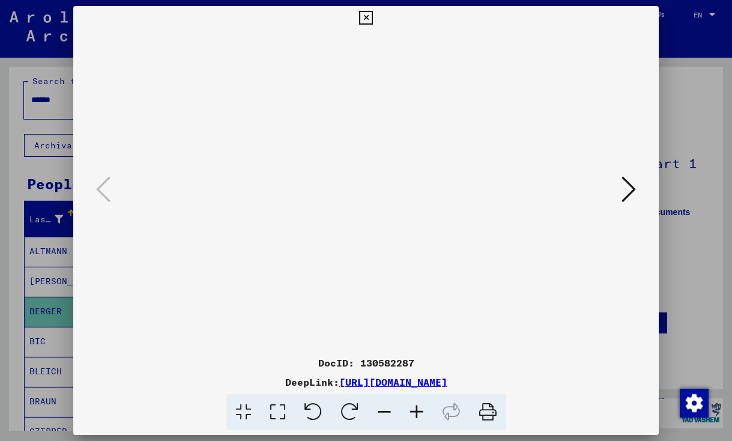
click at [419, 408] on icon at bounding box center [417, 412] width 32 height 37
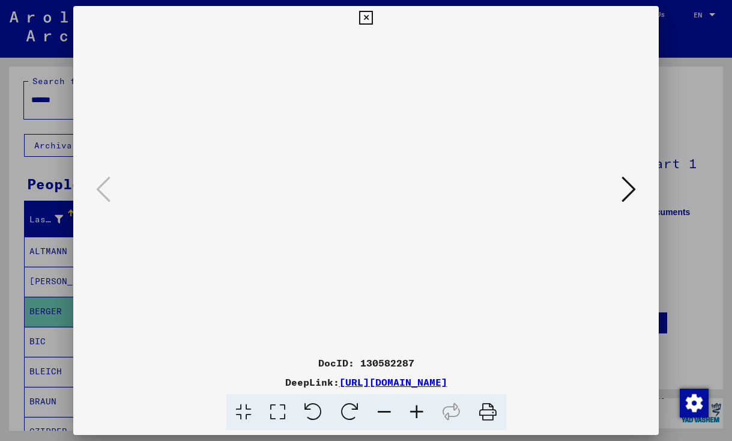
click at [419, 408] on icon at bounding box center [417, 412] width 32 height 37
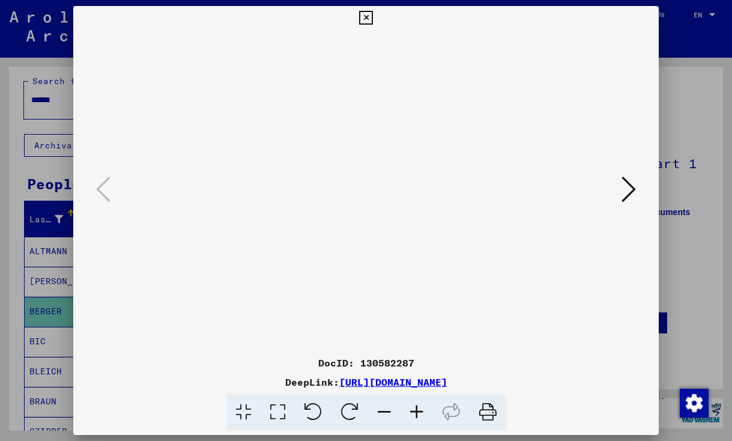
click at [419, 408] on icon at bounding box center [417, 412] width 32 height 37
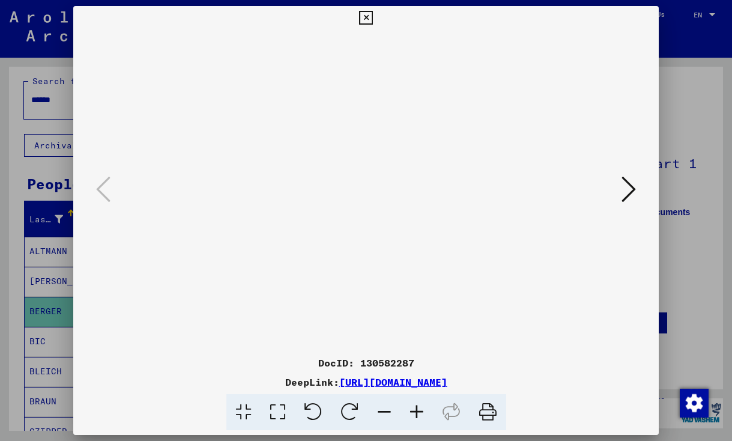
drag, startPoint x: 442, startPoint y: 274, endPoint x: 421, endPoint y: 124, distance: 151.0
click at [366, 267] on img at bounding box center [366, 400] width 0 height 741
drag, startPoint x: 500, startPoint y: 279, endPoint x: 461, endPoint y: 11, distance: 270.2
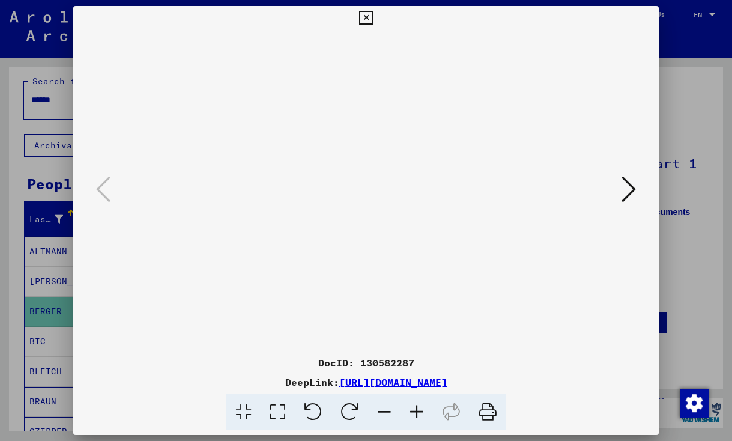
click at [366, 171] on img at bounding box center [366, 400] width 0 height 741
click at [373, 17] on icon at bounding box center [366, 18] width 14 height 14
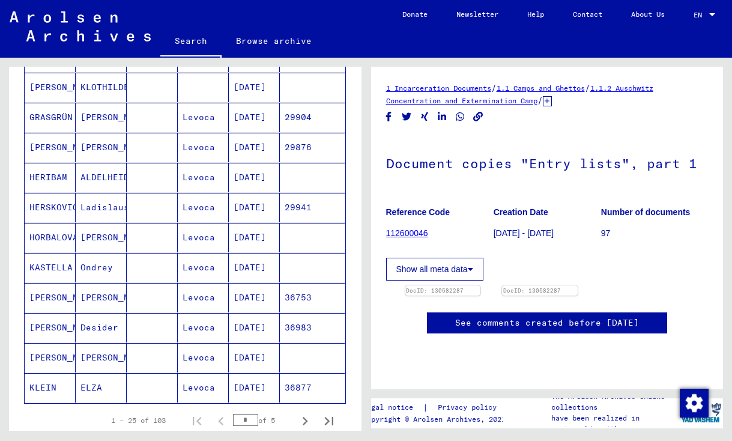
scroll to position [595, 0]
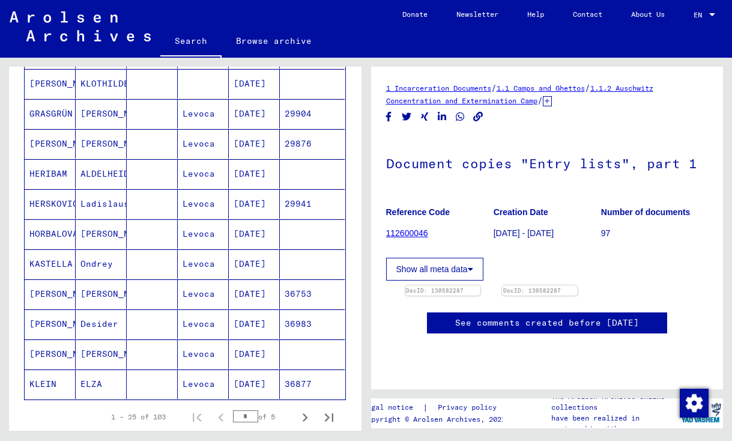
click at [205, 295] on mat-cell "Levoca" at bounding box center [203, 293] width 51 height 29
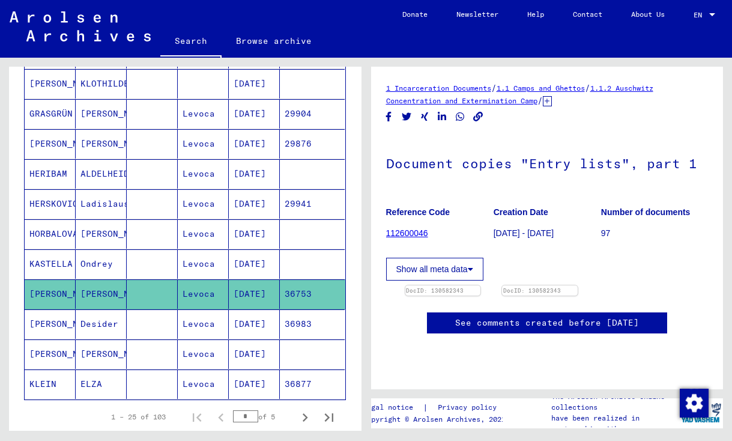
click at [276, 324] on mat-cell "[DATE]" at bounding box center [254, 323] width 51 height 29
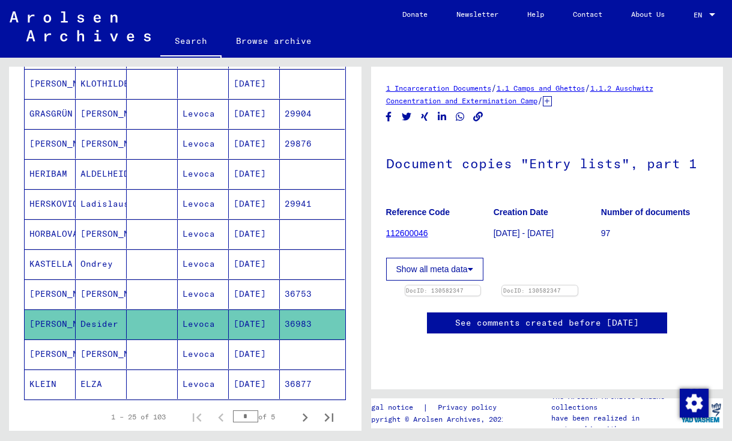
scroll to position [637, 0]
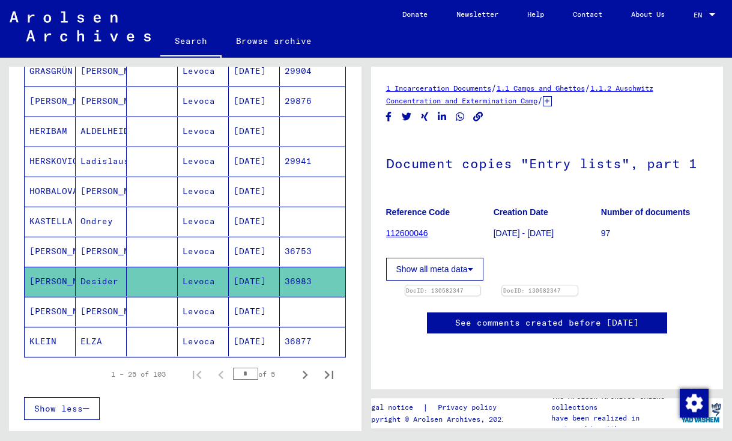
click at [231, 344] on mat-cell "[DATE]" at bounding box center [254, 341] width 51 height 29
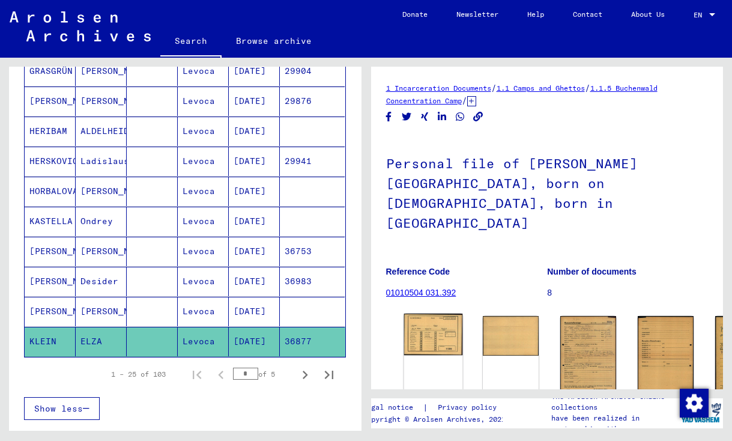
click at [424, 314] on img at bounding box center [433, 334] width 59 height 41
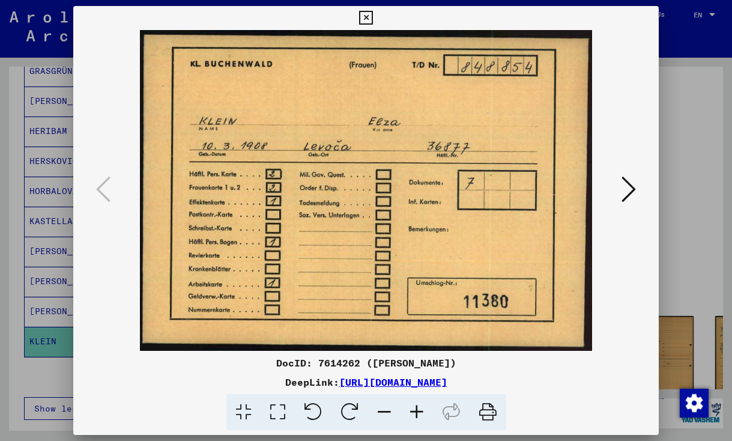
click at [628, 193] on icon at bounding box center [629, 189] width 14 height 29
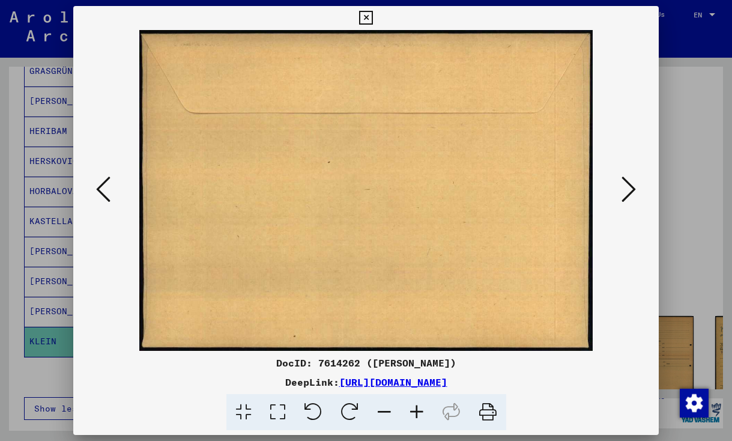
click at [628, 195] on icon at bounding box center [629, 189] width 14 height 29
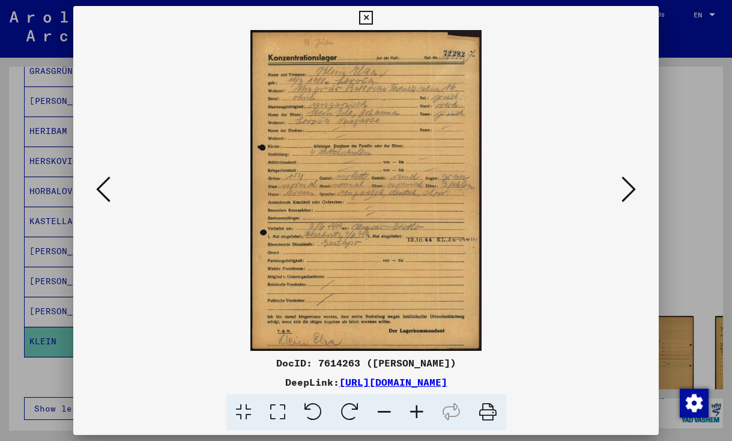
click at [373, 21] on icon at bounding box center [366, 18] width 14 height 14
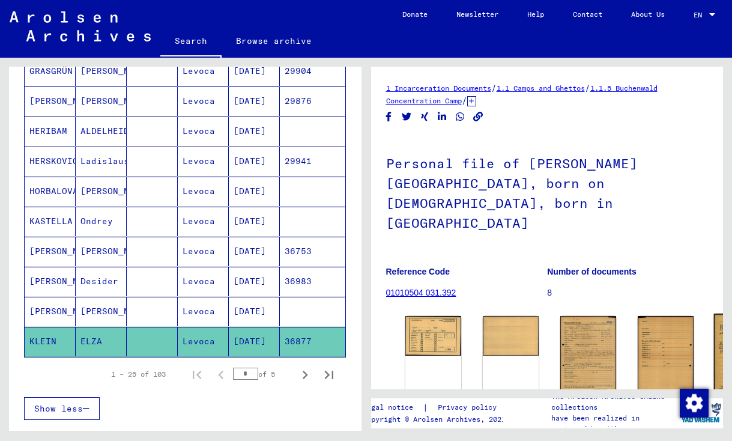
click at [714, 314] on img at bounding box center [743, 355] width 59 height 82
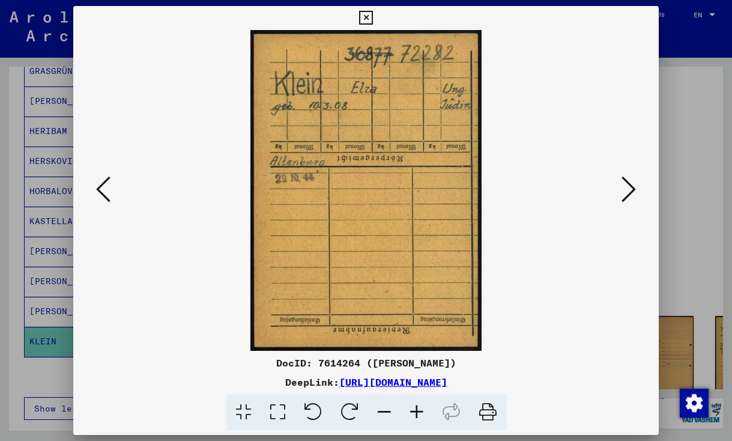
click at [373, 16] on icon at bounding box center [366, 18] width 14 height 14
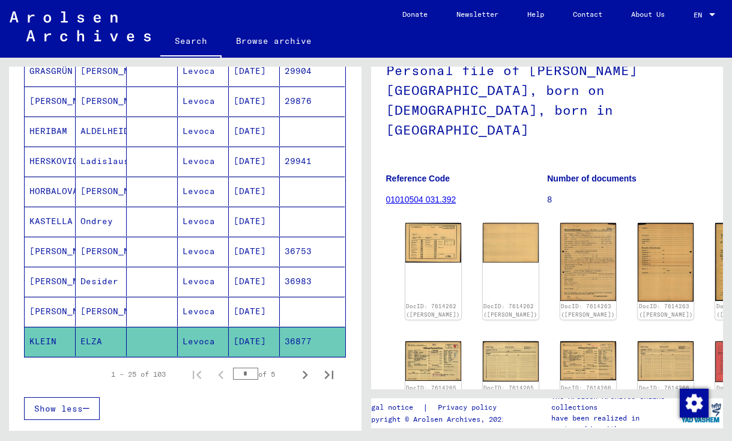
scroll to position [109, 0]
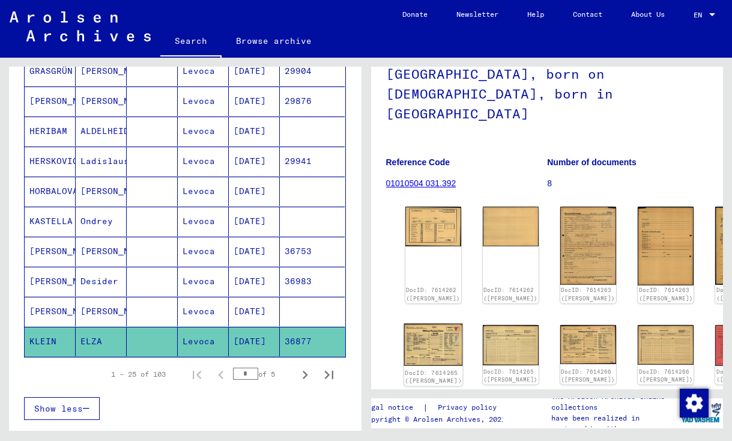
click at [411, 323] on img at bounding box center [433, 344] width 59 height 42
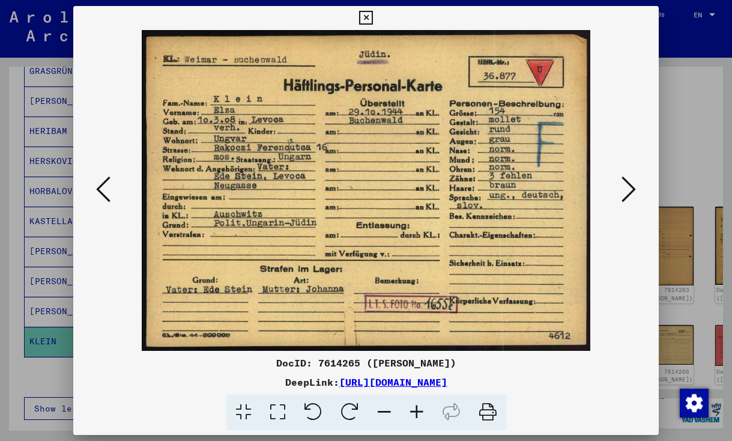
click at [373, 20] on icon at bounding box center [366, 18] width 14 height 14
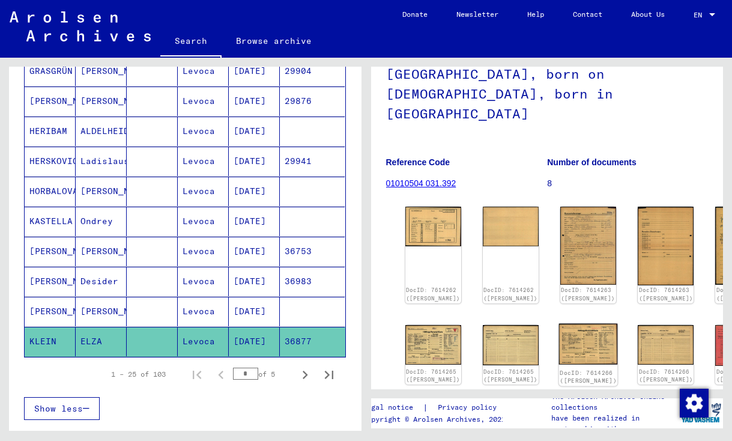
click at [559, 323] on img at bounding box center [588, 343] width 59 height 41
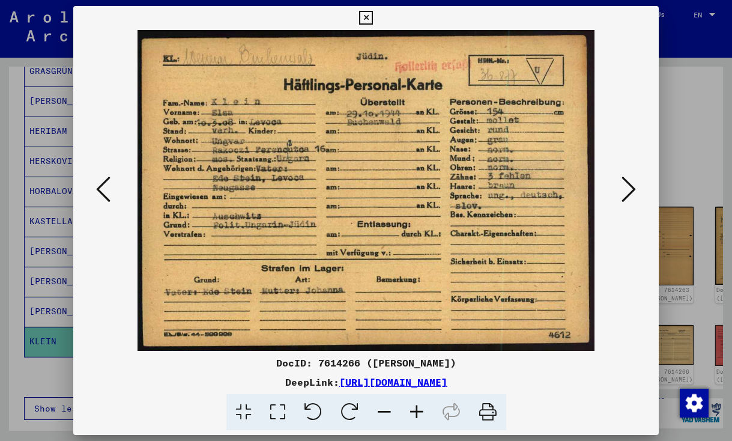
click at [373, 16] on icon at bounding box center [366, 18] width 14 height 14
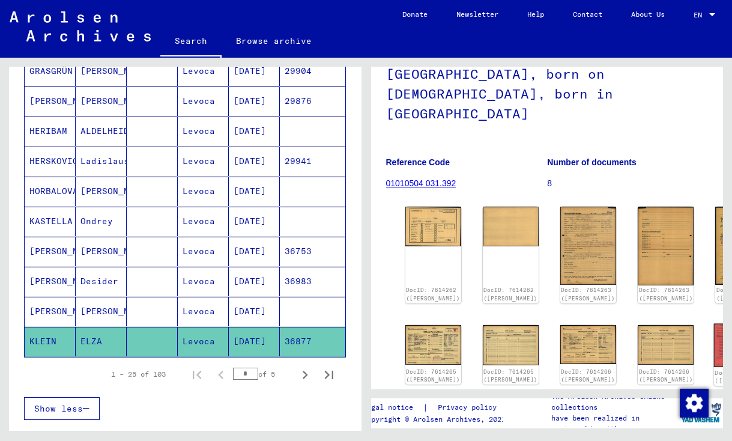
click at [714, 323] on img at bounding box center [743, 344] width 59 height 43
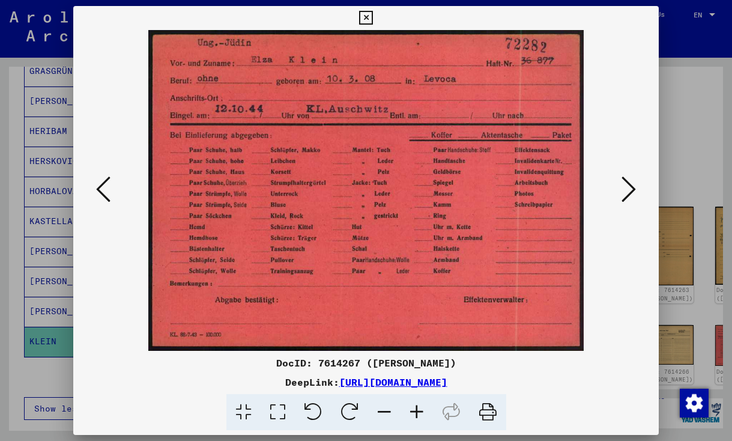
click at [373, 13] on icon at bounding box center [366, 18] width 14 height 14
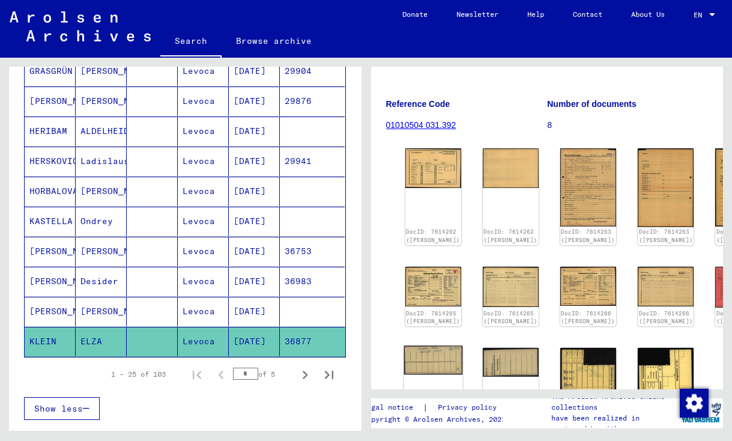
scroll to position [181, 0]
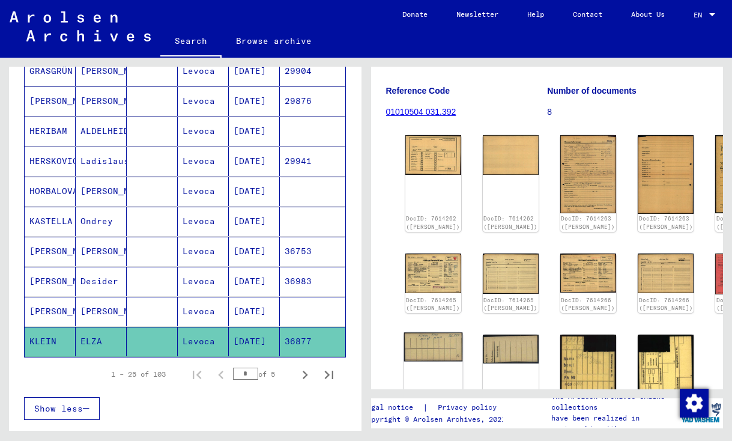
click at [413, 333] on img at bounding box center [433, 347] width 59 height 29
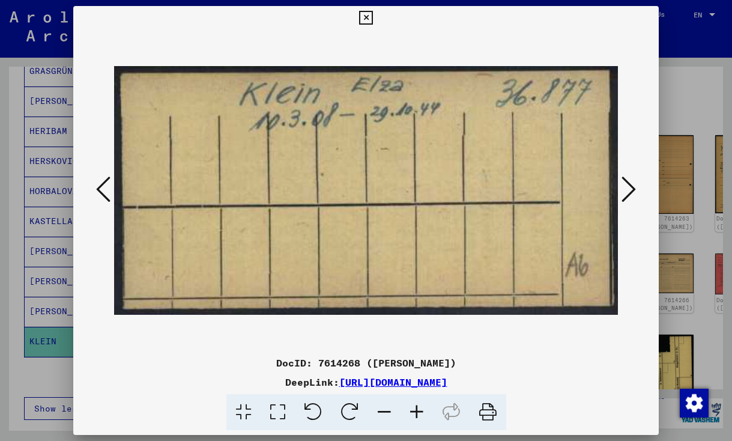
click at [373, 15] on icon at bounding box center [366, 18] width 14 height 14
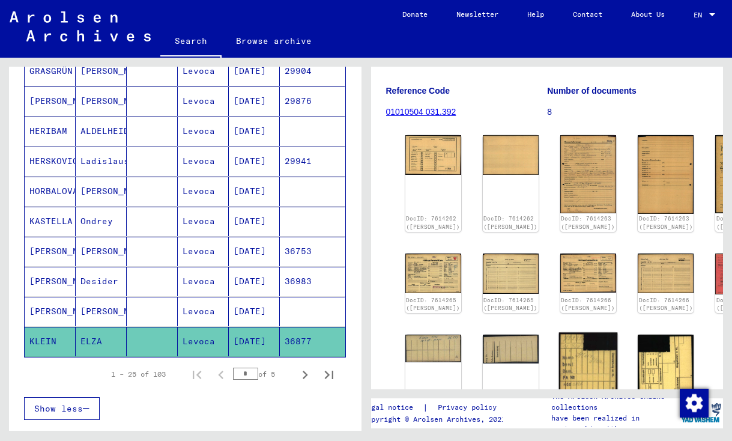
click at [559, 333] on img at bounding box center [588, 370] width 59 height 74
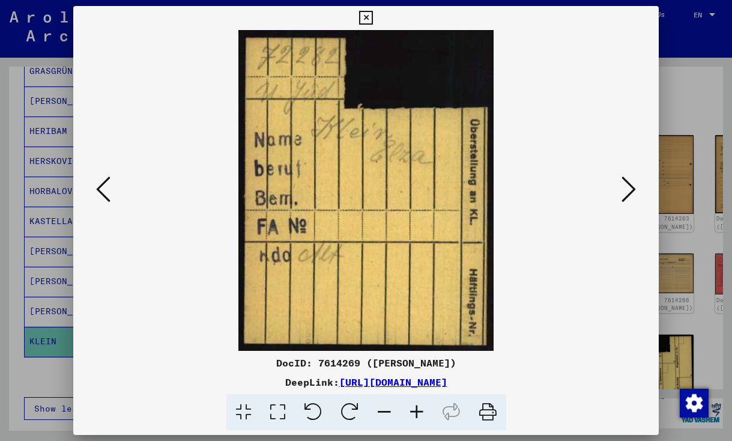
click at [377, 19] on button at bounding box center [366, 18] width 21 height 24
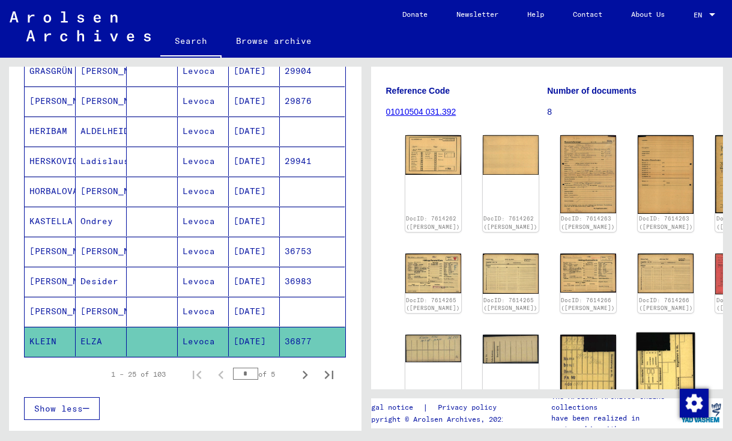
click at [637, 333] on img at bounding box center [666, 370] width 59 height 74
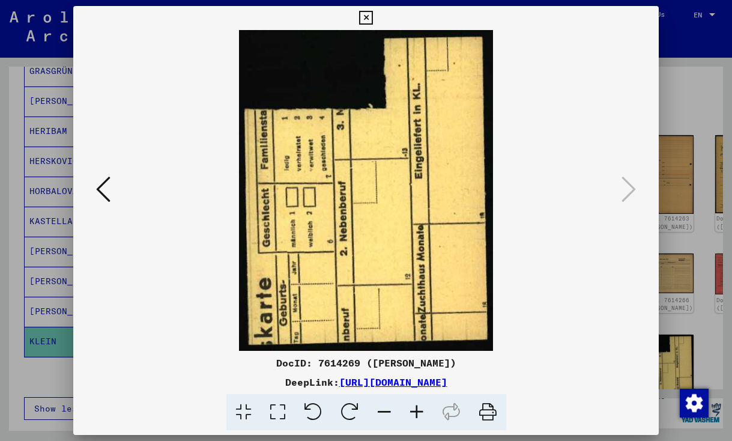
click at [373, 17] on icon at bounding box center [366, 18] width 14 height 14
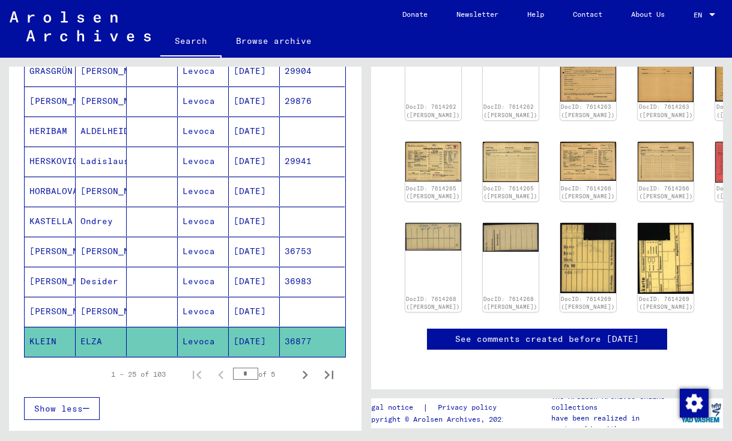
scroll to position [633, 0]
click at [302, 378] on icon "Next page" at bounding box center [305, 374] width 17 height 17
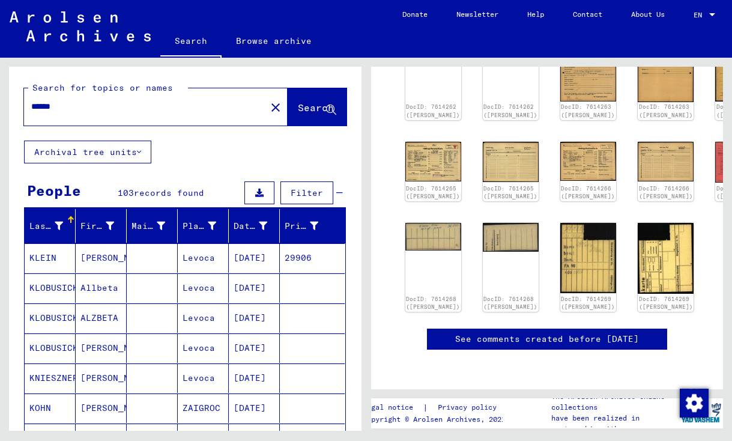
scroll to position [0, 0]
click at [244, 258] on mat-cell "[DATE]" at bounding box center [254, 257] width 51 height 29
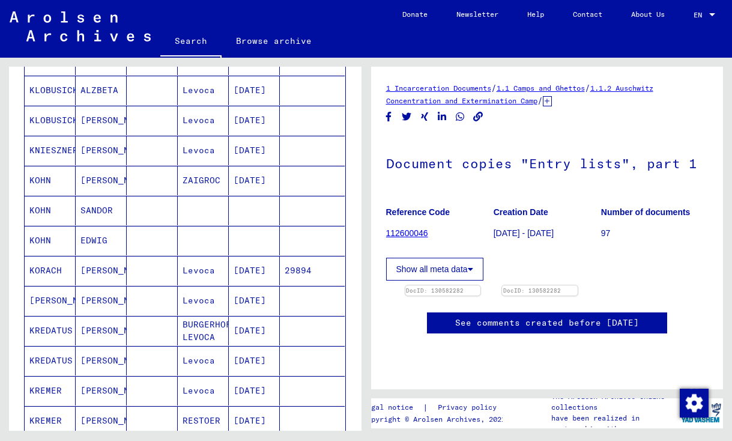
scroll to position [229, 0]
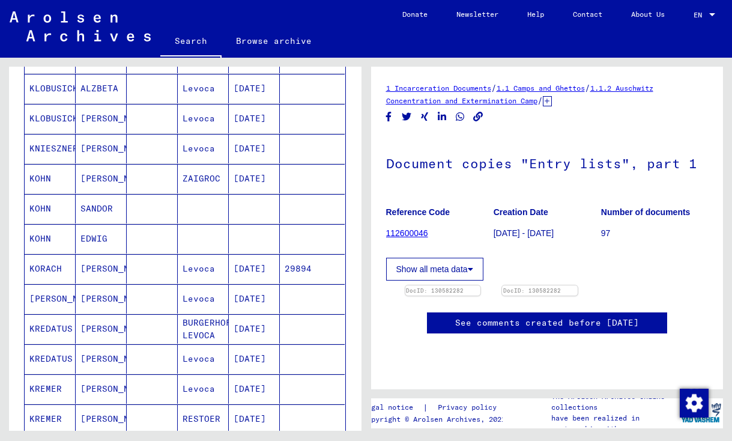
click at [219, 276] on mat-cell "Levoca" at bounding box center [203, 268] width 51 height 29
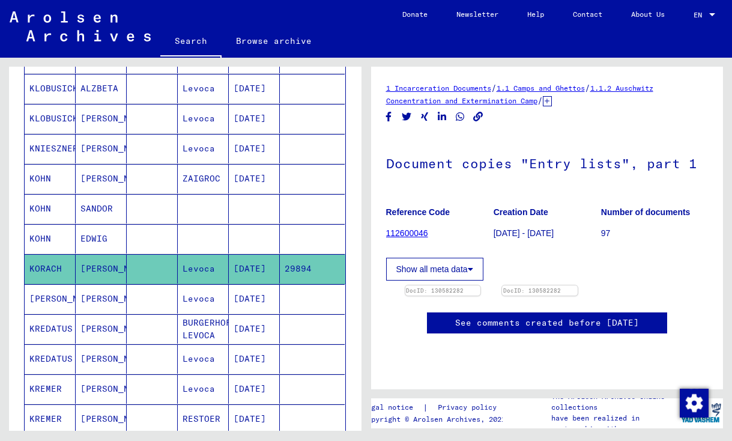
click at [241, 264] on mat-cell "[DATE]" at bounding box center [254, 268] width 51 height 29
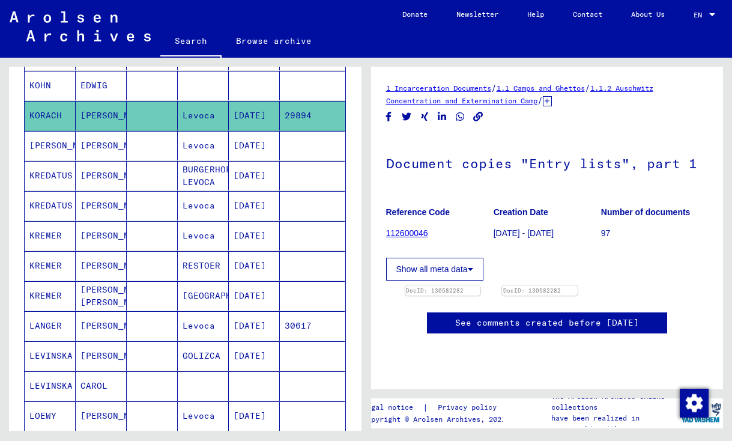
scroll to position [405, 0]
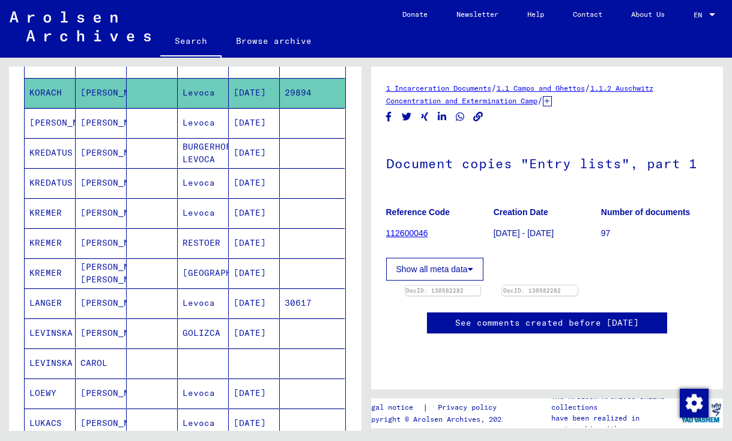
click at [248, 299] on mat-cell "[DATE]" at bounding box center [254, 302] width 51 height 29
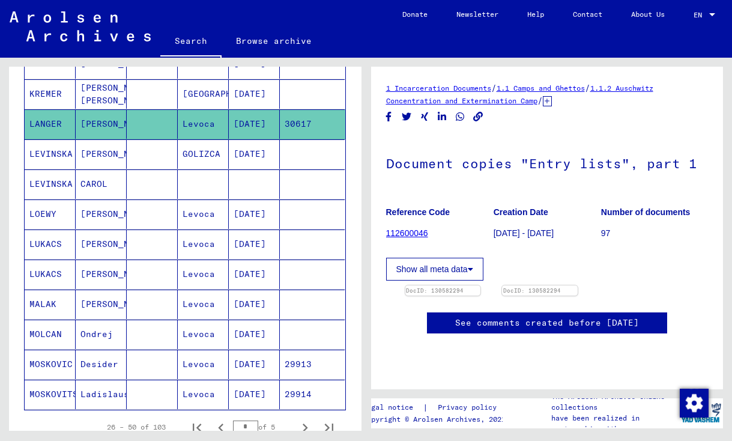
scroll to position [647, 0]
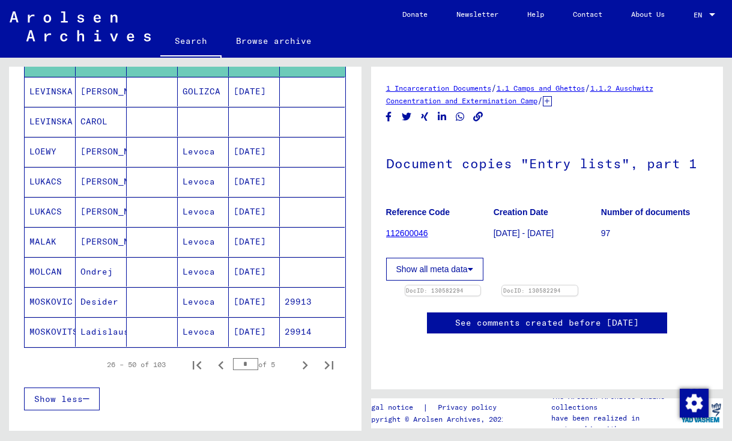
click at [238, 300] on mat-cell "[DATE]" at bounding box center [254, 301] width 51 height 29
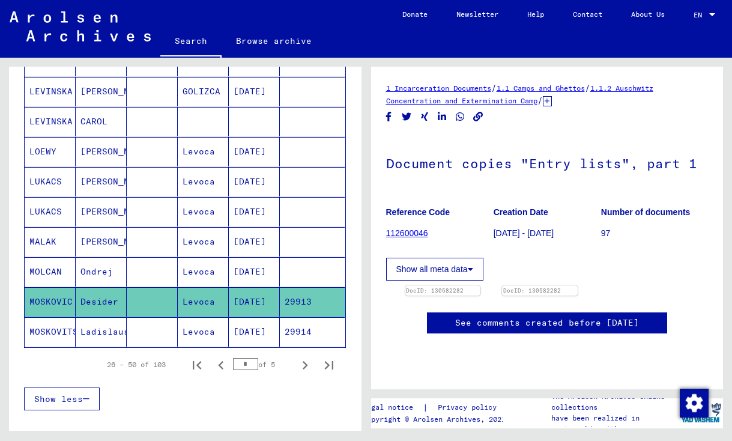
click at [246, 339] on mat-cell "[DATE]" at bounding box center [254, 331] width 51 height 29
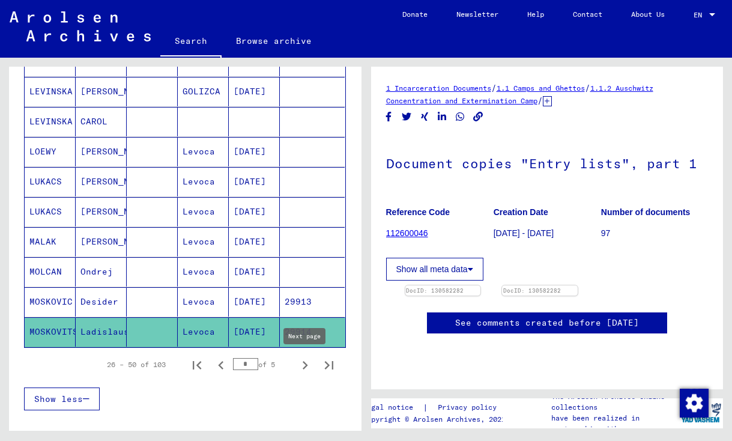
click at [304, 368] on icon "Next page" at bounding box center [305, 365] width 5 height 8
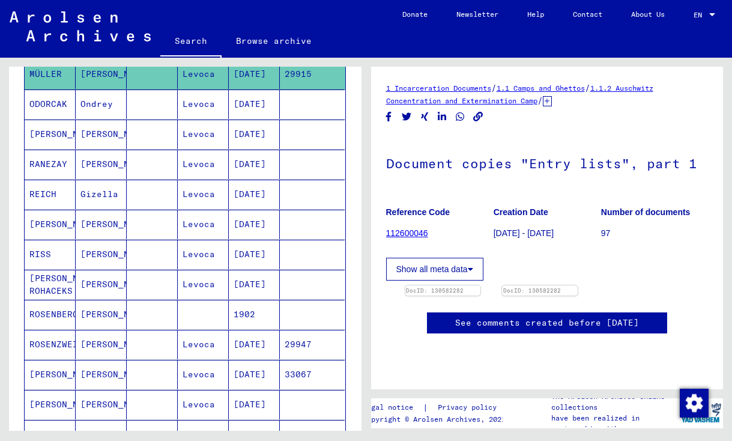
scroll to position [327, 0]
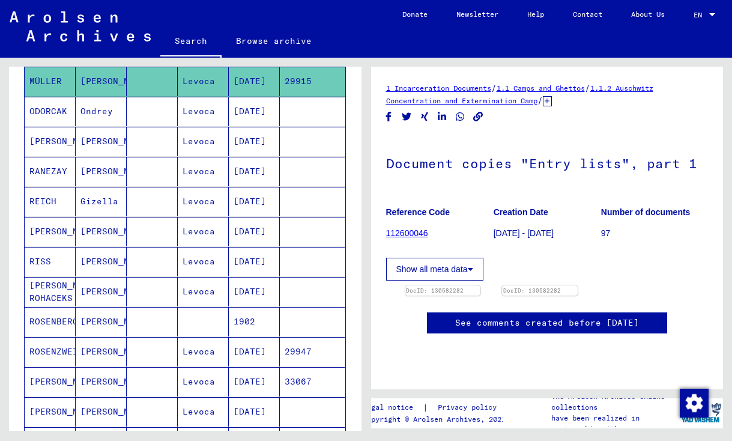
click at [210, 355] on mat-cell "Levoca" at bounding box center [203, 351] width 51 height 29
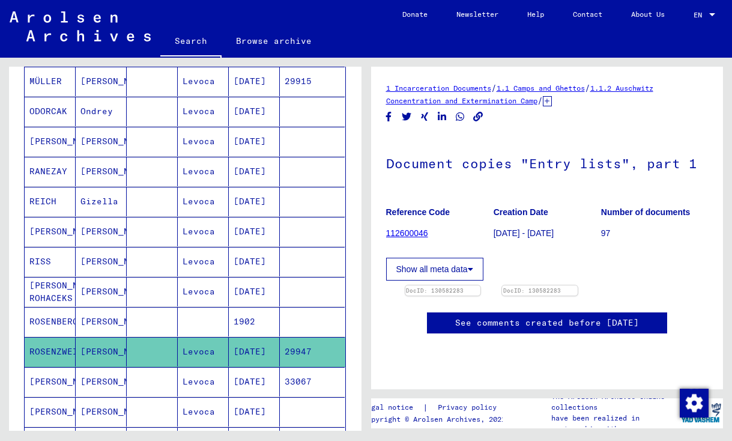
scroll to position [167, 0]
click at [259, 383] on mat-cell "[DATE]" at bounding box center [254, 381] width 51 height 29
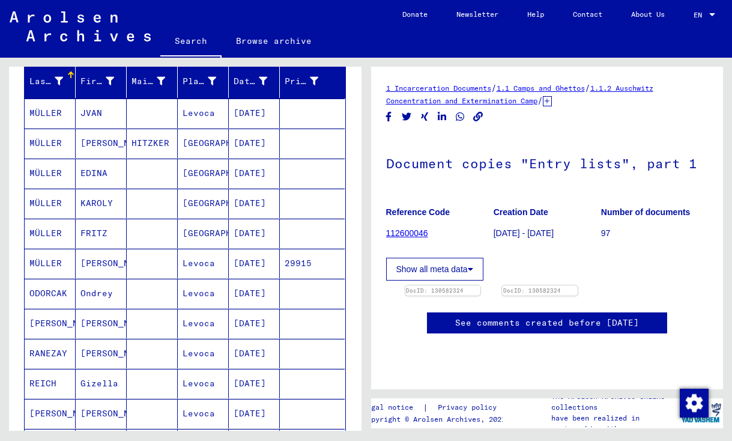
scroll to position [141, 0]
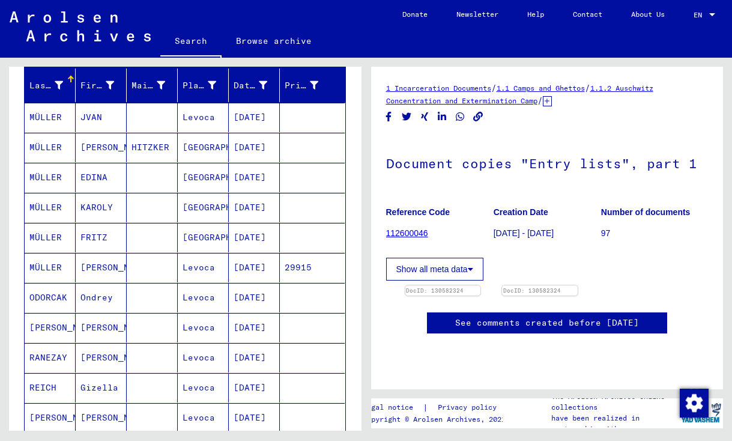
click at [262, 267] on mat-cell "[DATE]" at bounding box center [254, 267] width 51 height 29
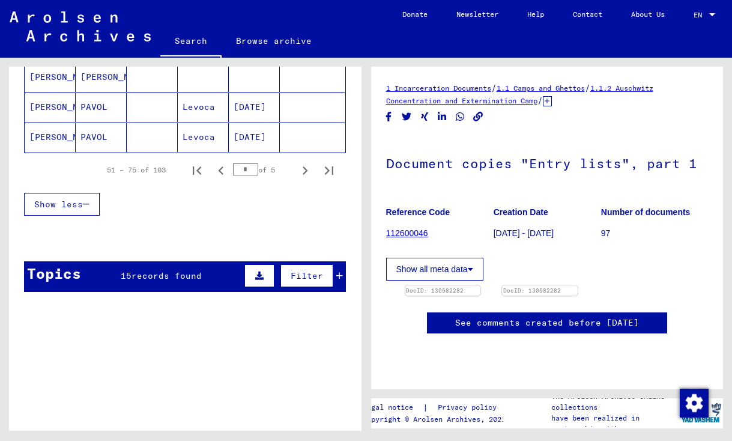
scroll to position [837, 0]
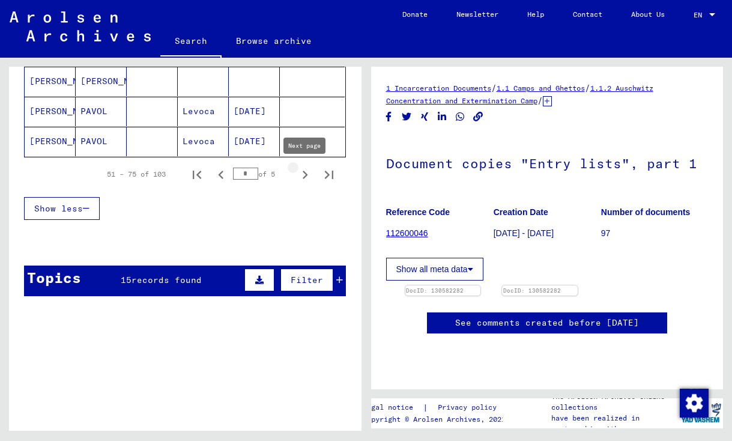
click at [304, 172] on icon "Next page" at bounding box center [305, 175] width 5 height 8
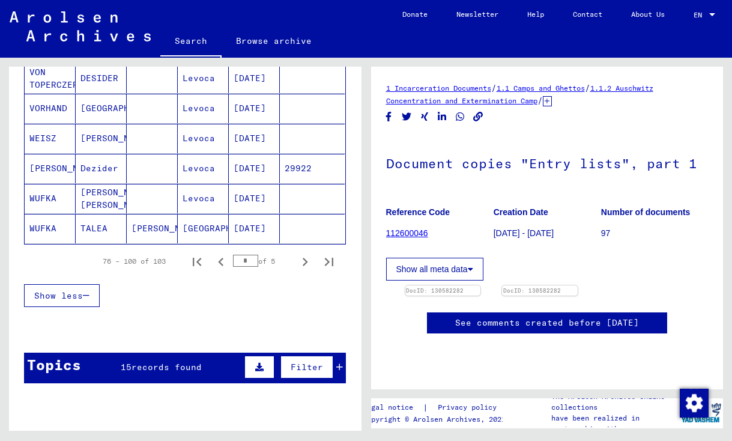
scroll to position [735, 0]
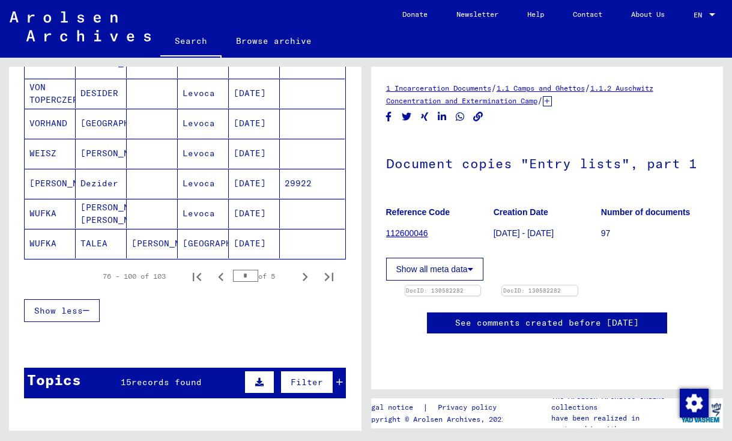
click at [234, 186] on mat-cell "[DATE]" at bounding box center [254, 183] width 51 height 29
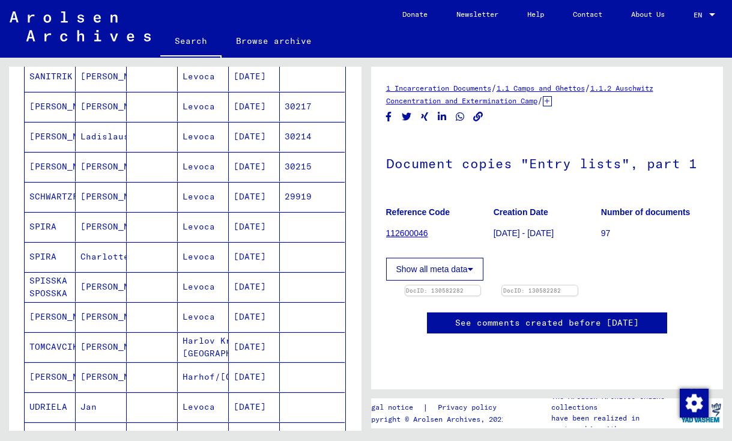
scroll to position [163, 0]
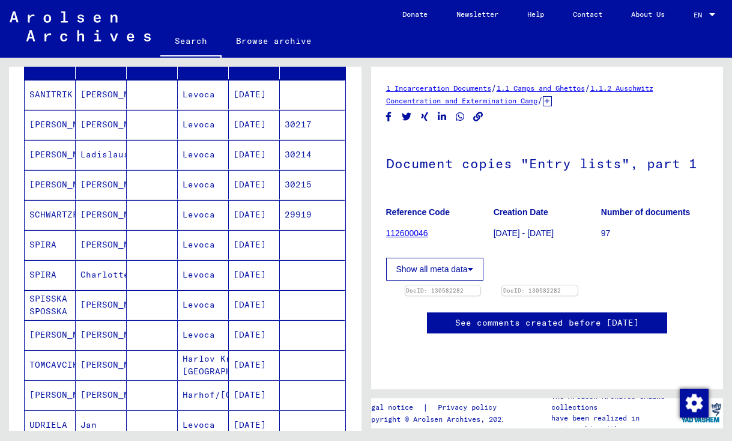
click at [296, 218] on mat-cell "29919" at bounding box center [312, 214] width 65 height 29
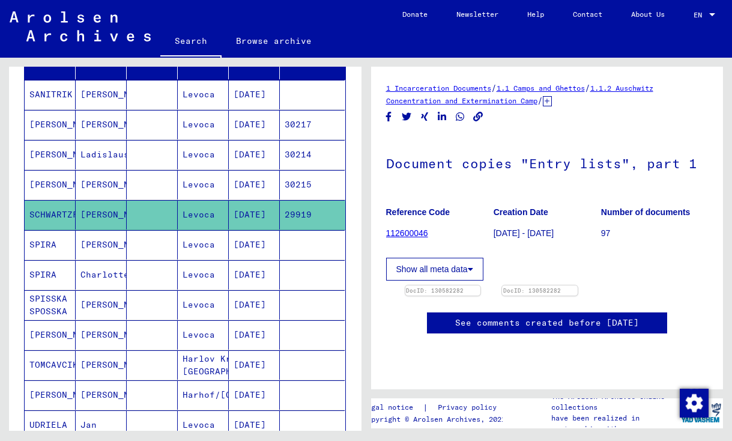
click at [304, 183] on mat-cell "30215" at bounding box center [312, 184] width 65 height 29
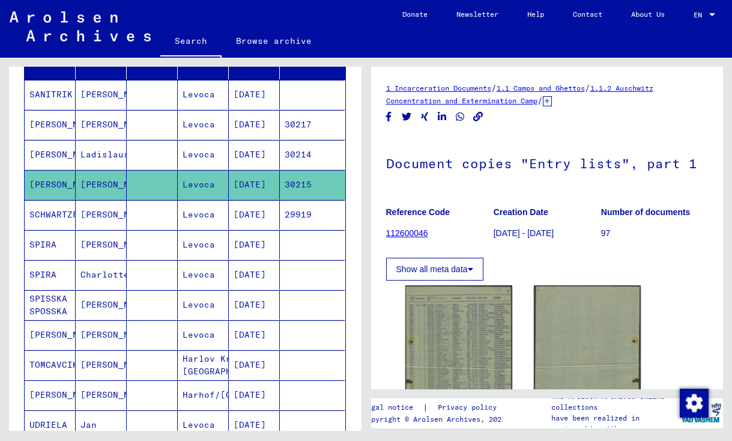
click at [302, 143] on mat-cell "30214" at bounding box center [312, 154] width 65 height 29
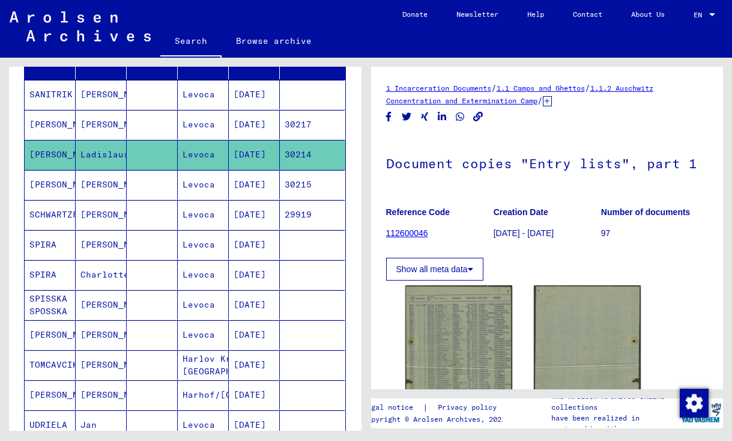
click at [306, 121] on mat-cell "30217" at bounding box center [312, 124] width 65 height 29
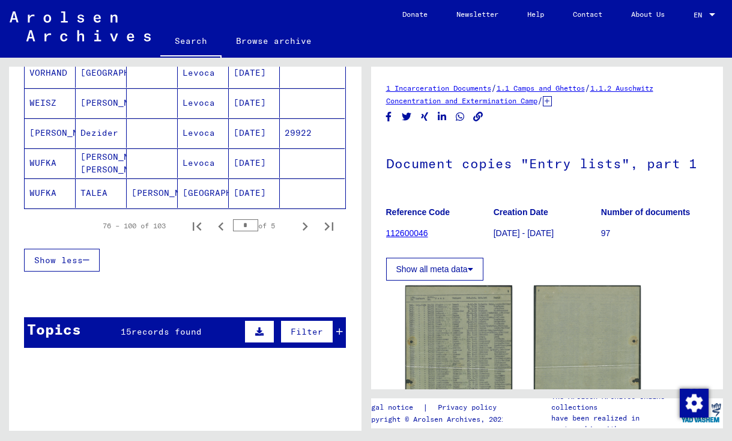
scroll to position [786, 0]
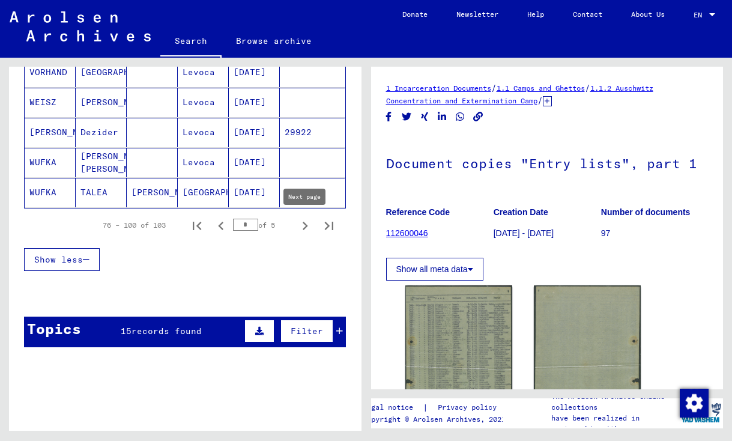
click at [305, 227] on icon "Next page" at bounding box center [305, 225] width 17 height 17
type input "*"
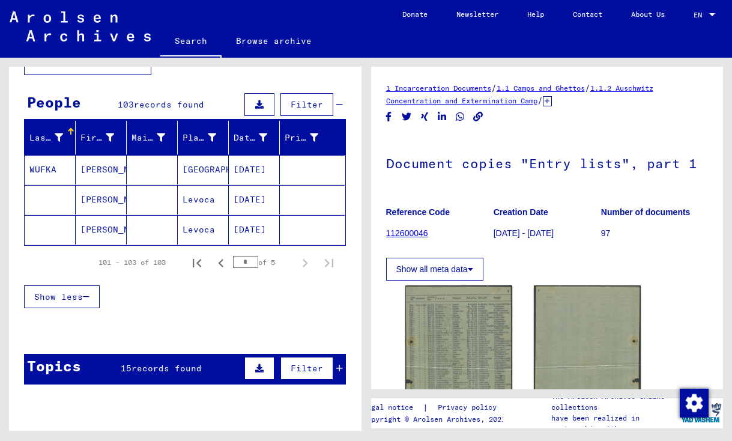
scroll to position [86, 0]
